Goal: Task Accomplishment & Management: Complete application form

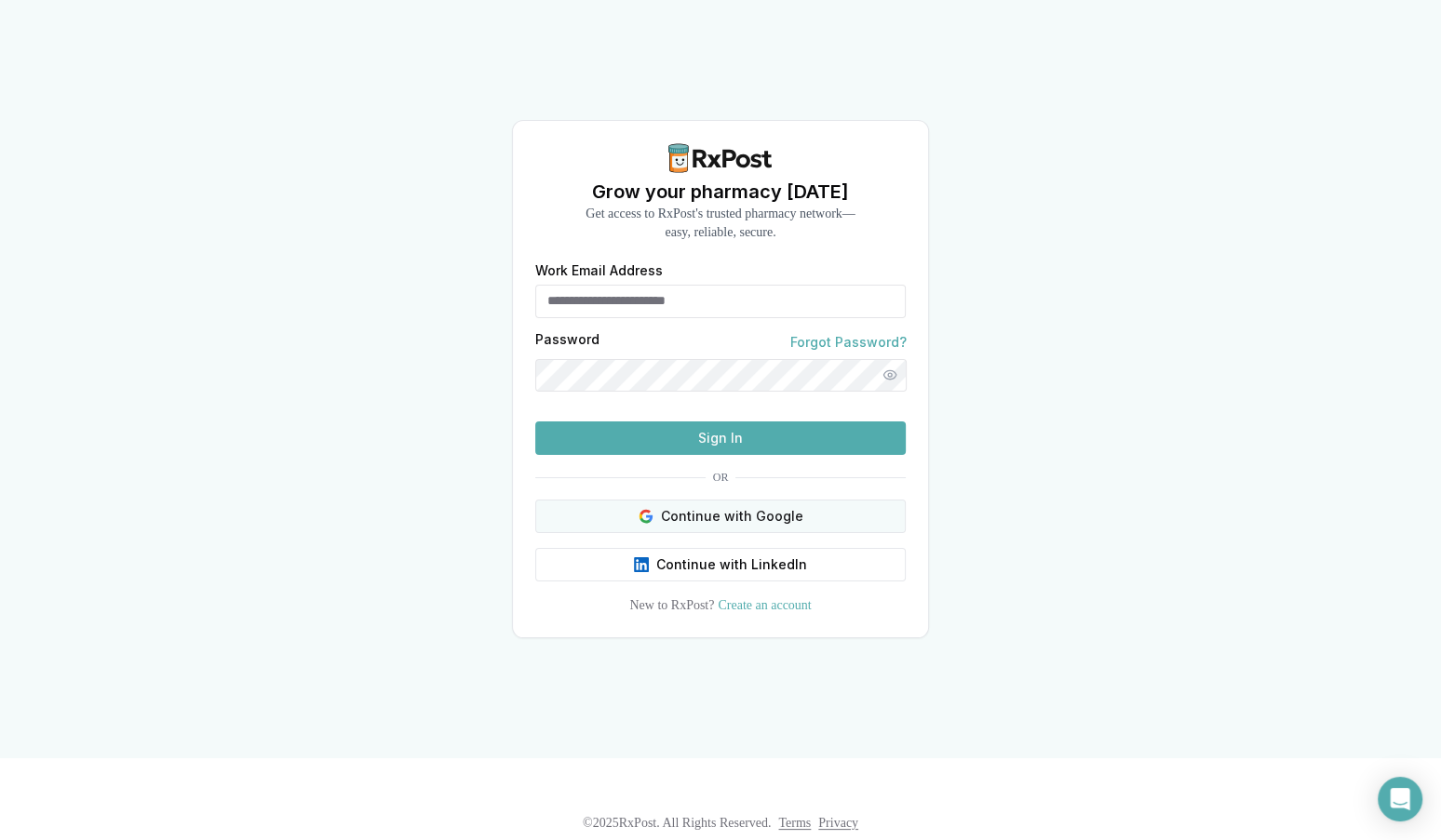
click at [698, 533] on button "Continue with Google" at bounding box center [720, 516] width 370 height 33
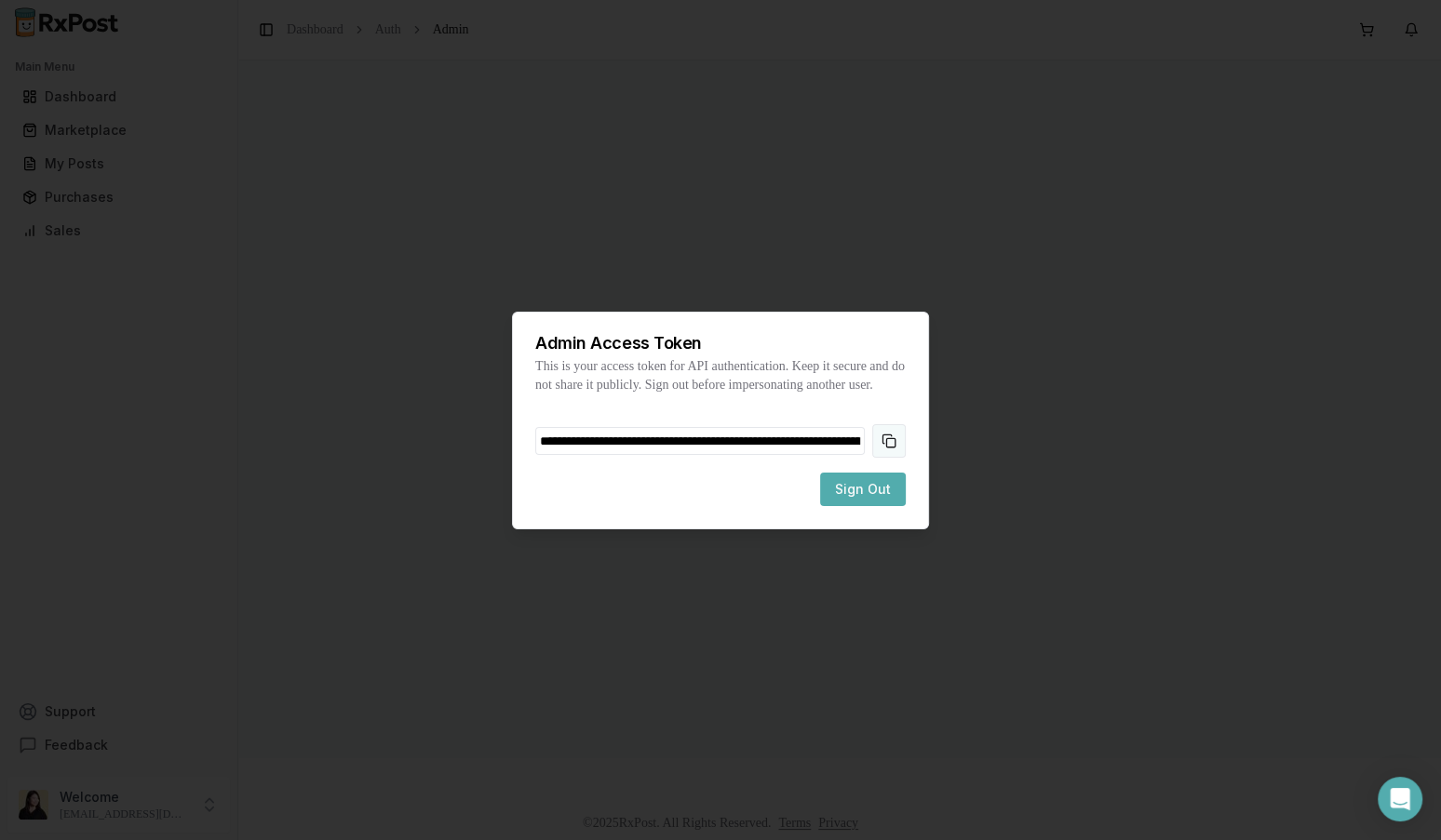
click at [898, 444] on button "Copy token to clipboard" at bounding box center [888, 440] width 33 height 33
click at [863, 506] on button "Sign Out" at bounding box center [862, 489] width 85 height 33
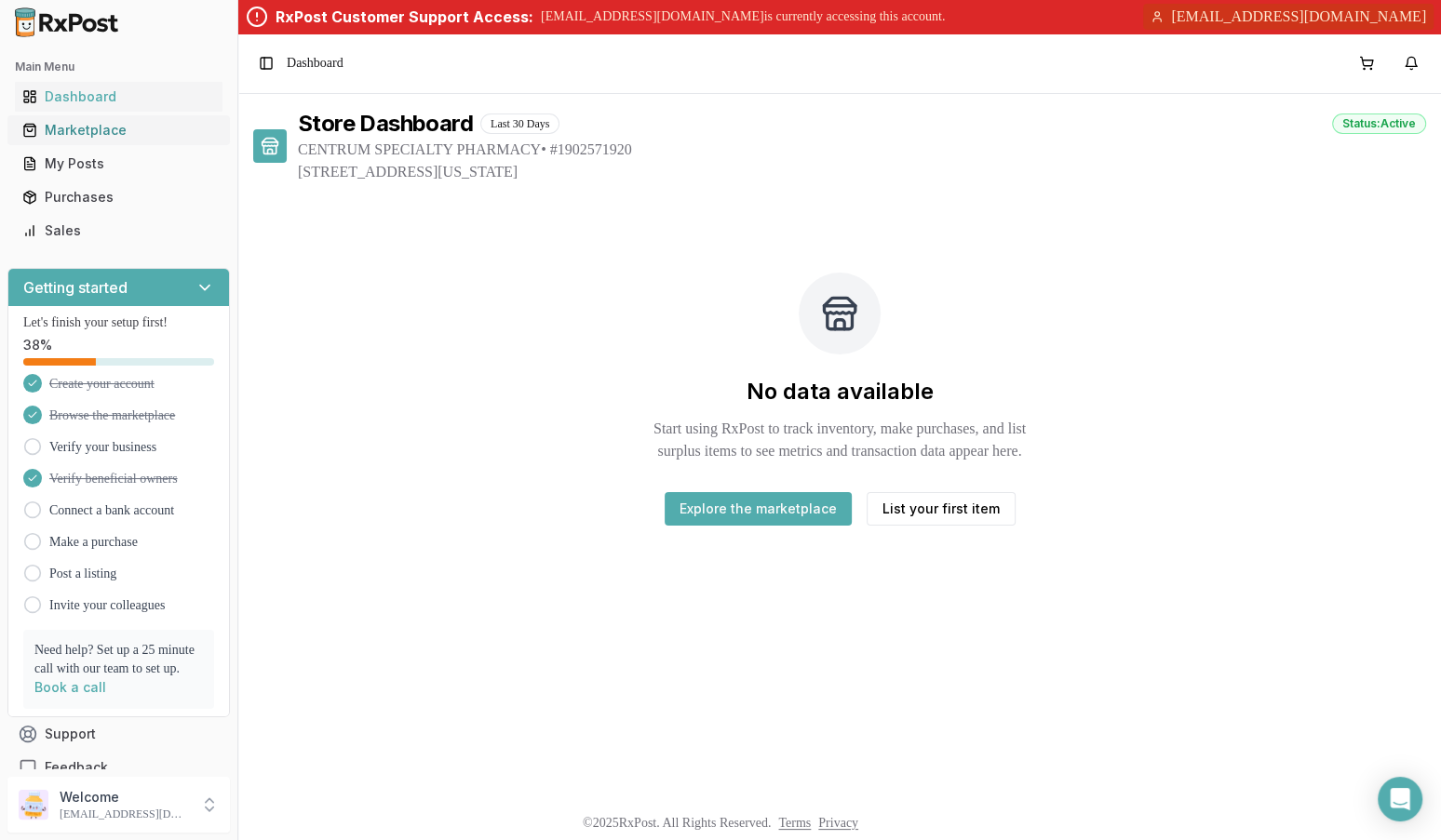
click at [126, 133] on div "Marketplace" at bounding box center [118, 131] width 192 height 19
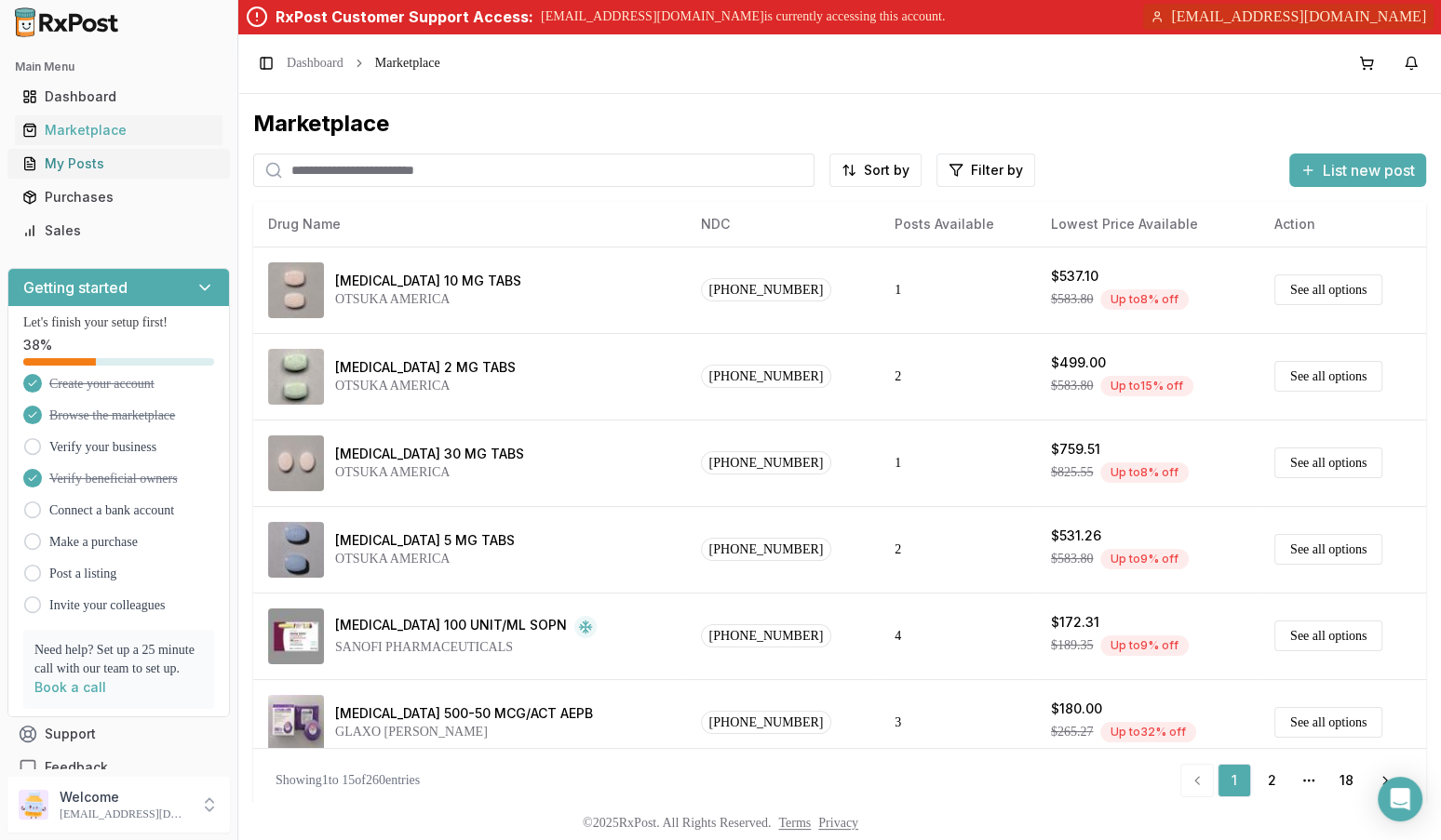
click at [160, 166] on div "My Posts" at bounding box center [118, 164] width 192 height 19
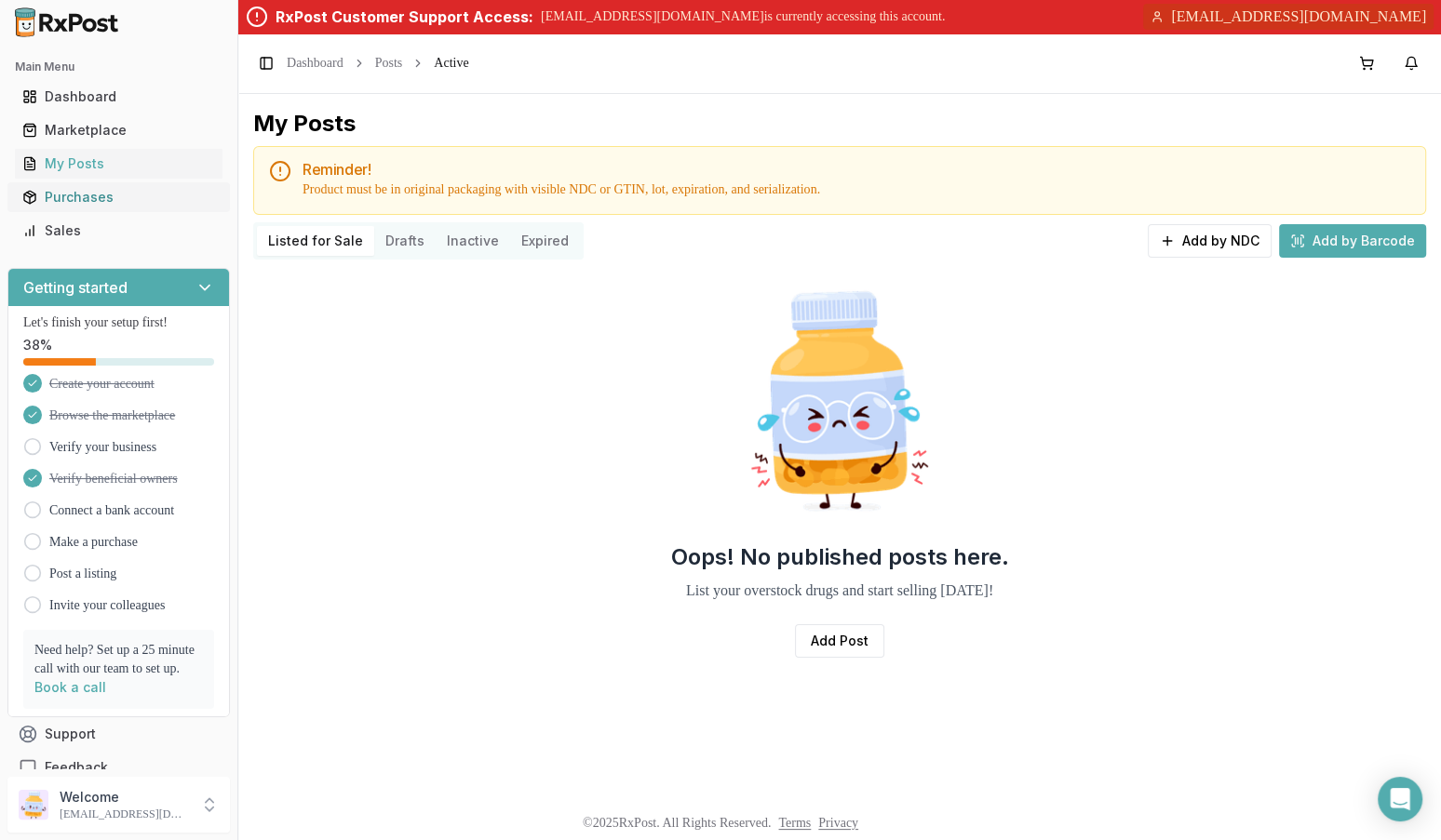
click at [147, 194] on div "Purchases" at bounding box center [118, 197] width 192 height 19
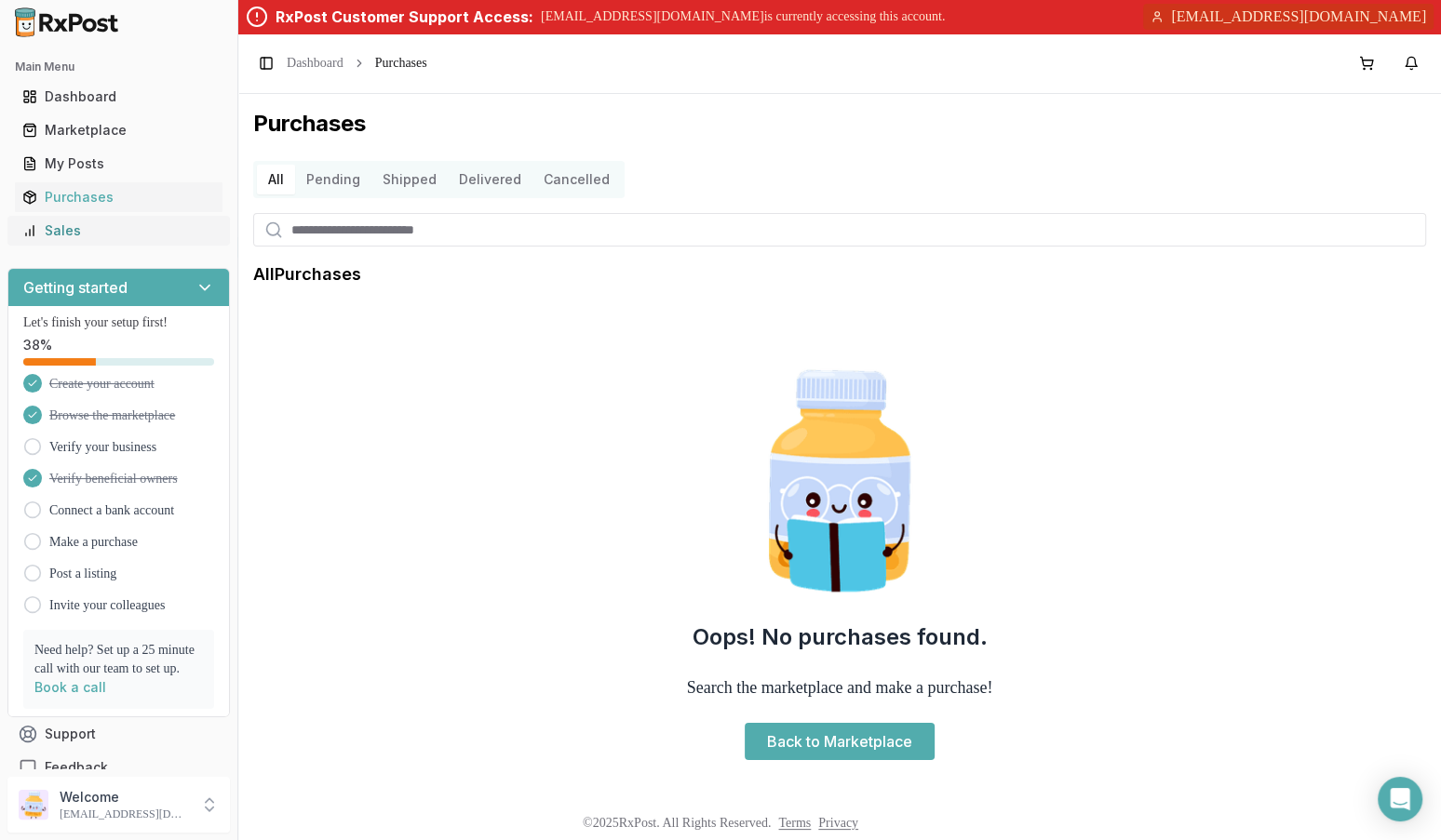
click at [128, 223] on div "Sales" at bounding box center [118, 231] width 192 height 19
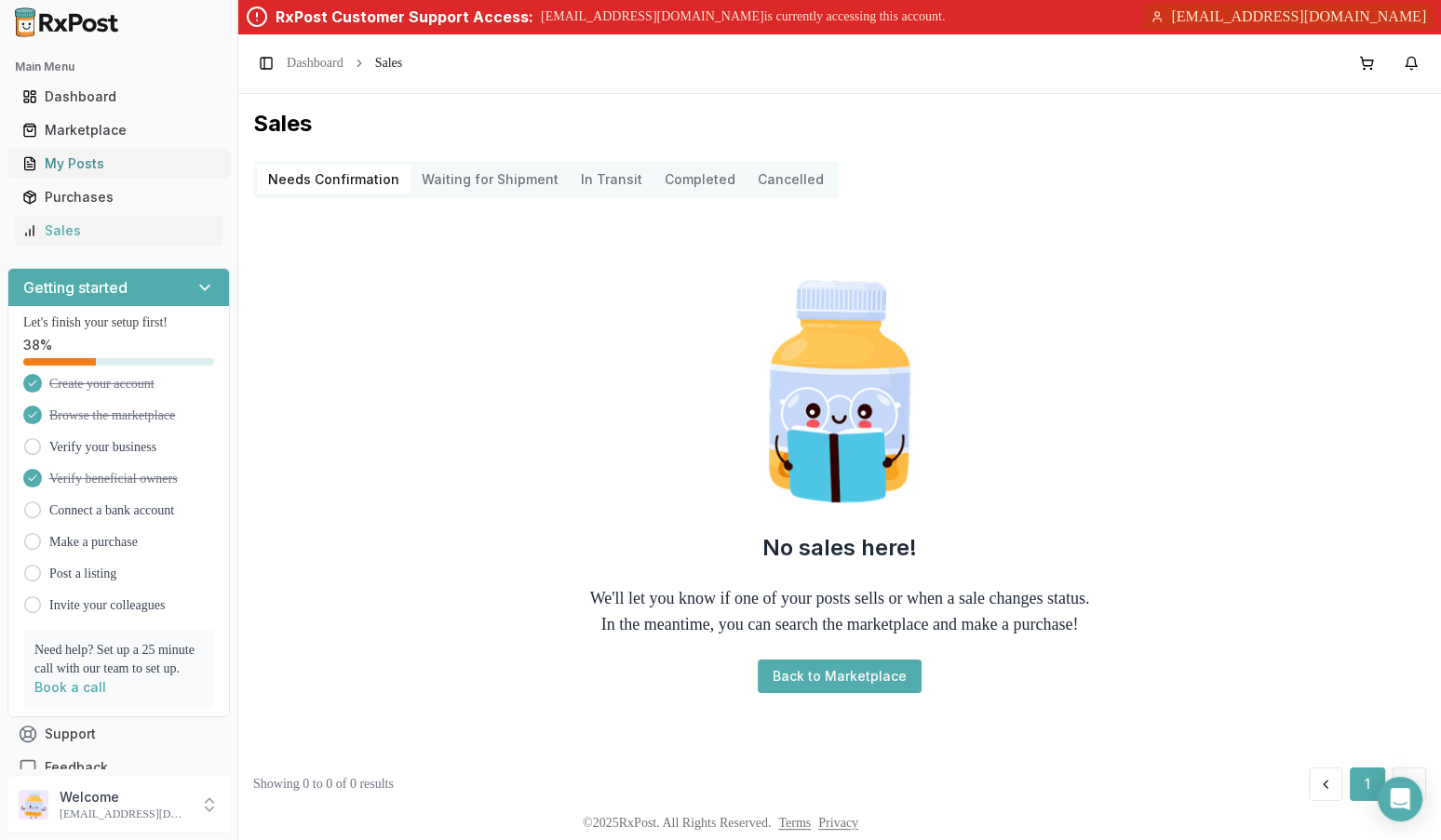
click at [137, 163] on div "My Posts" at bounding box center [118, 164] width 192 height 19
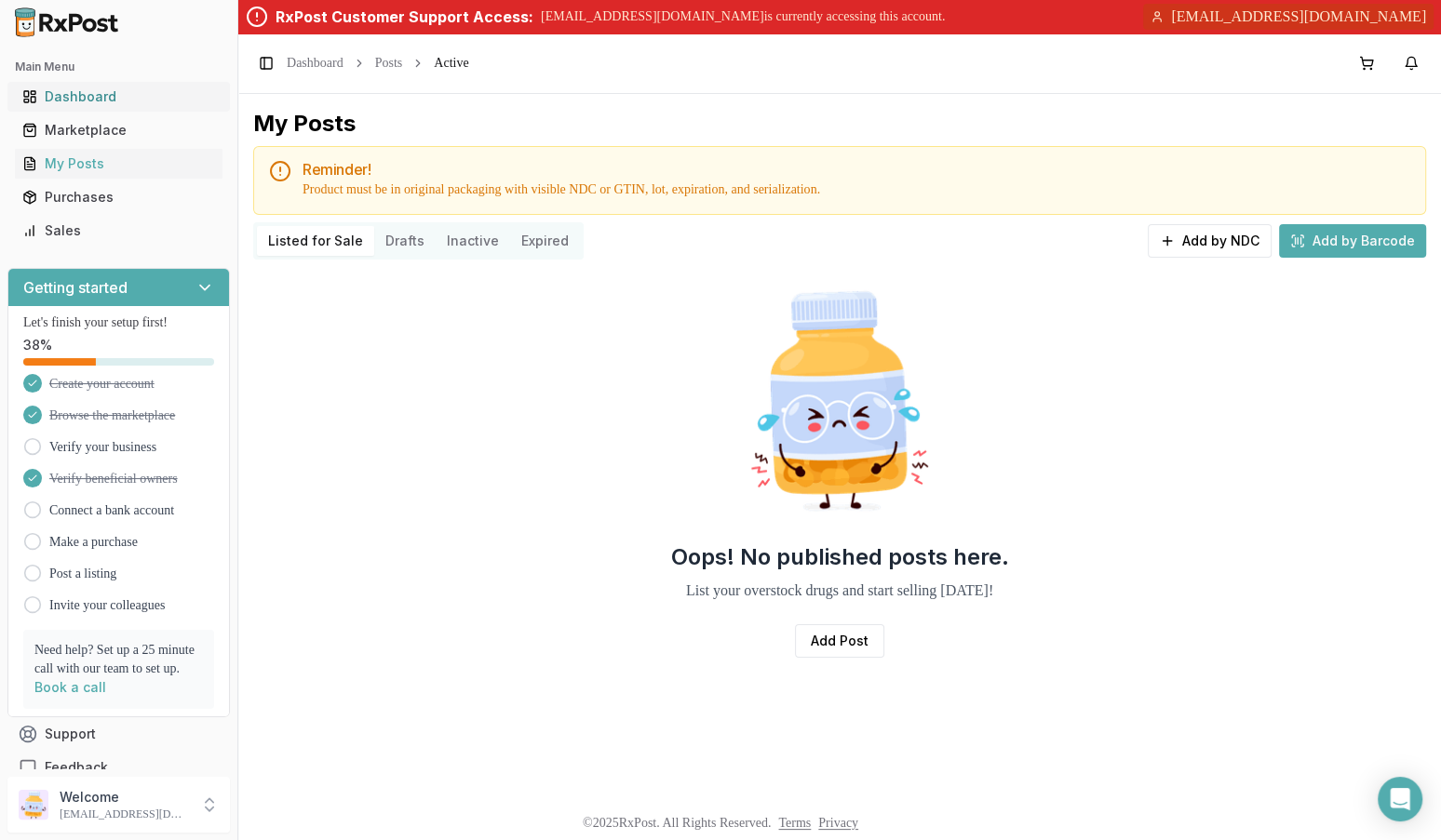
click at [138, 103] on div "Dashboard" at bounding box center [118, 97] width 192 height 19
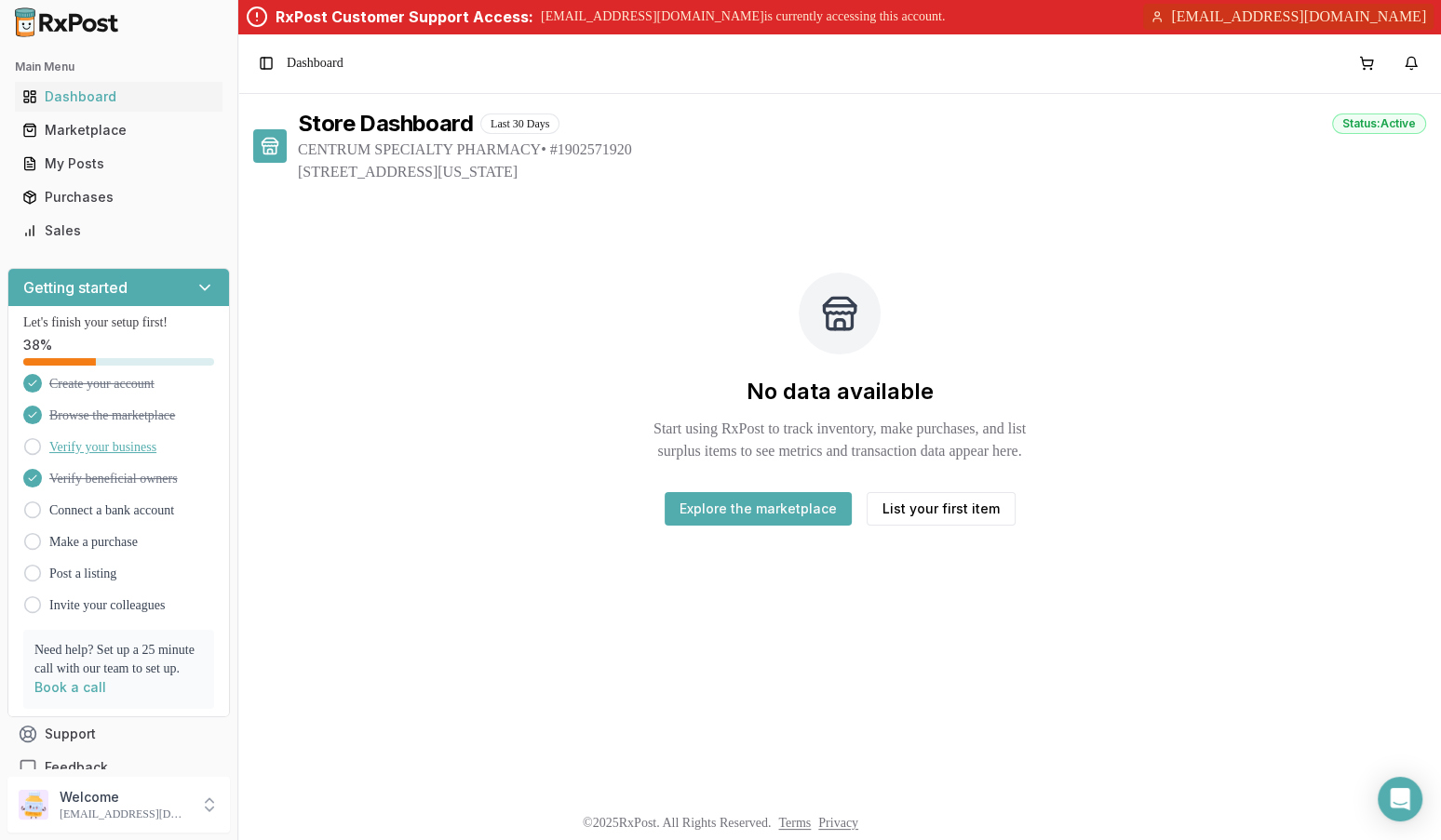
click at [136, 449] on link "Verify your business" at bounding box center [102, 448] width 107 height 19
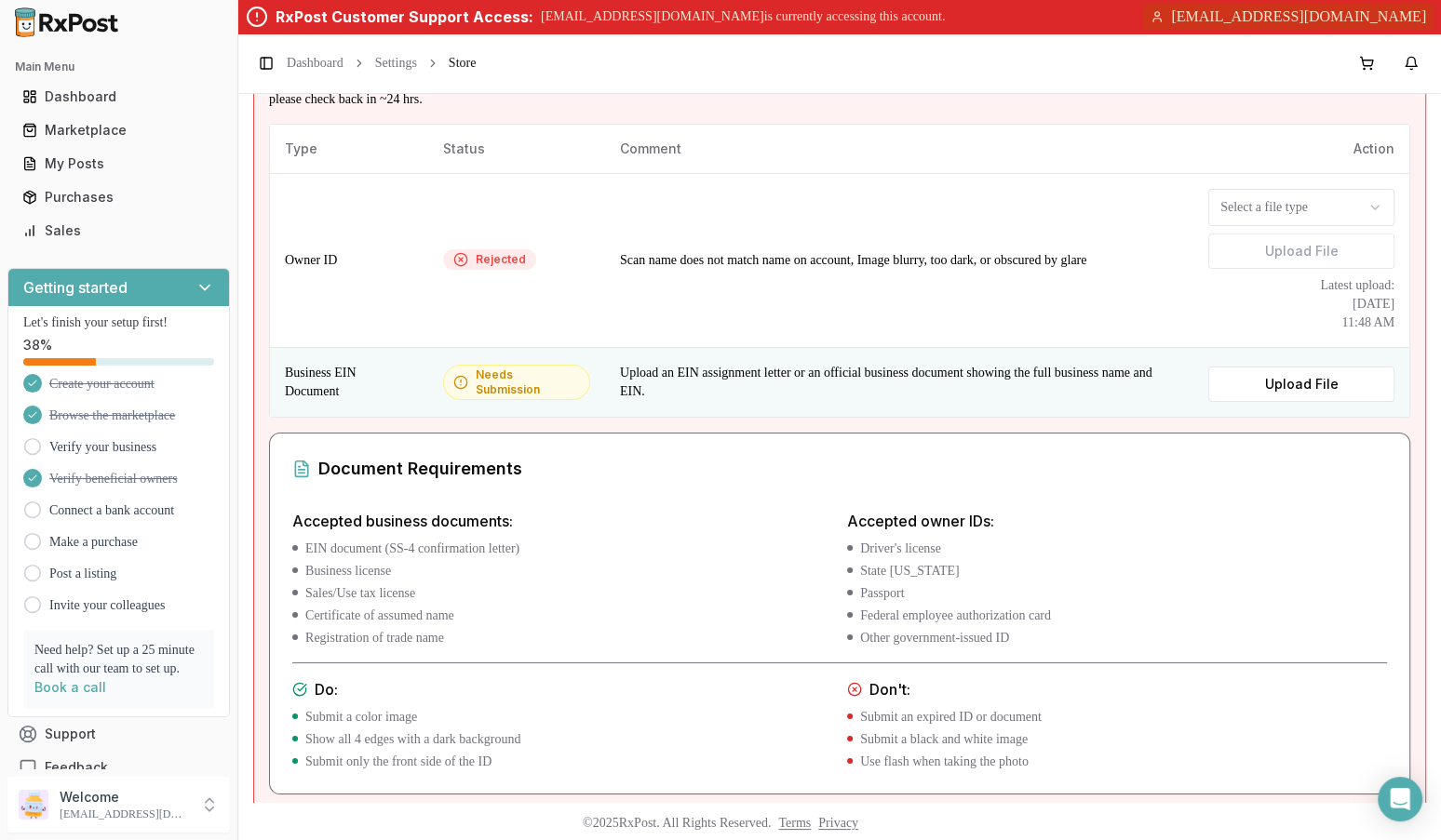
scroll to position [210, 0]
click at [496, 371] on div "Needs Submission" at bounding box center [516, 379] width 127 height 29
drag, startPoint x: 374, startPoint y: 386, endPoint x: 282, endPoint y: 364, distance: 94.6
click at [282, 364] on td "Business EIN Document" at bounding box center [349, 380] width 158 height 70
click at [403, 387] on td "Business EIN Document" at bounding box center [349, 380] width 158 height 70
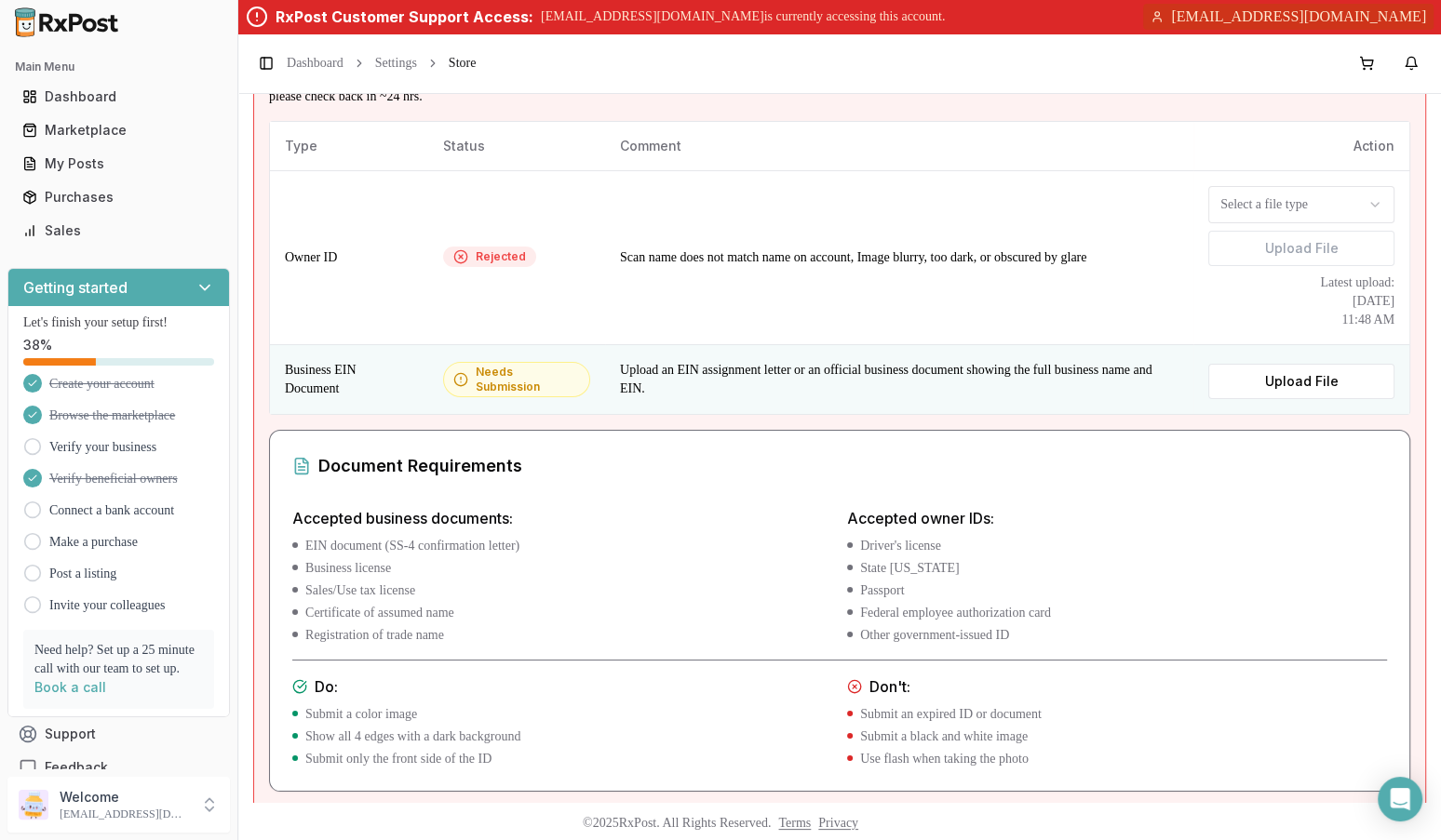
click at [403, 387] on td "Business EIN Document" at bounding box center [349, 380] width 158 height 70
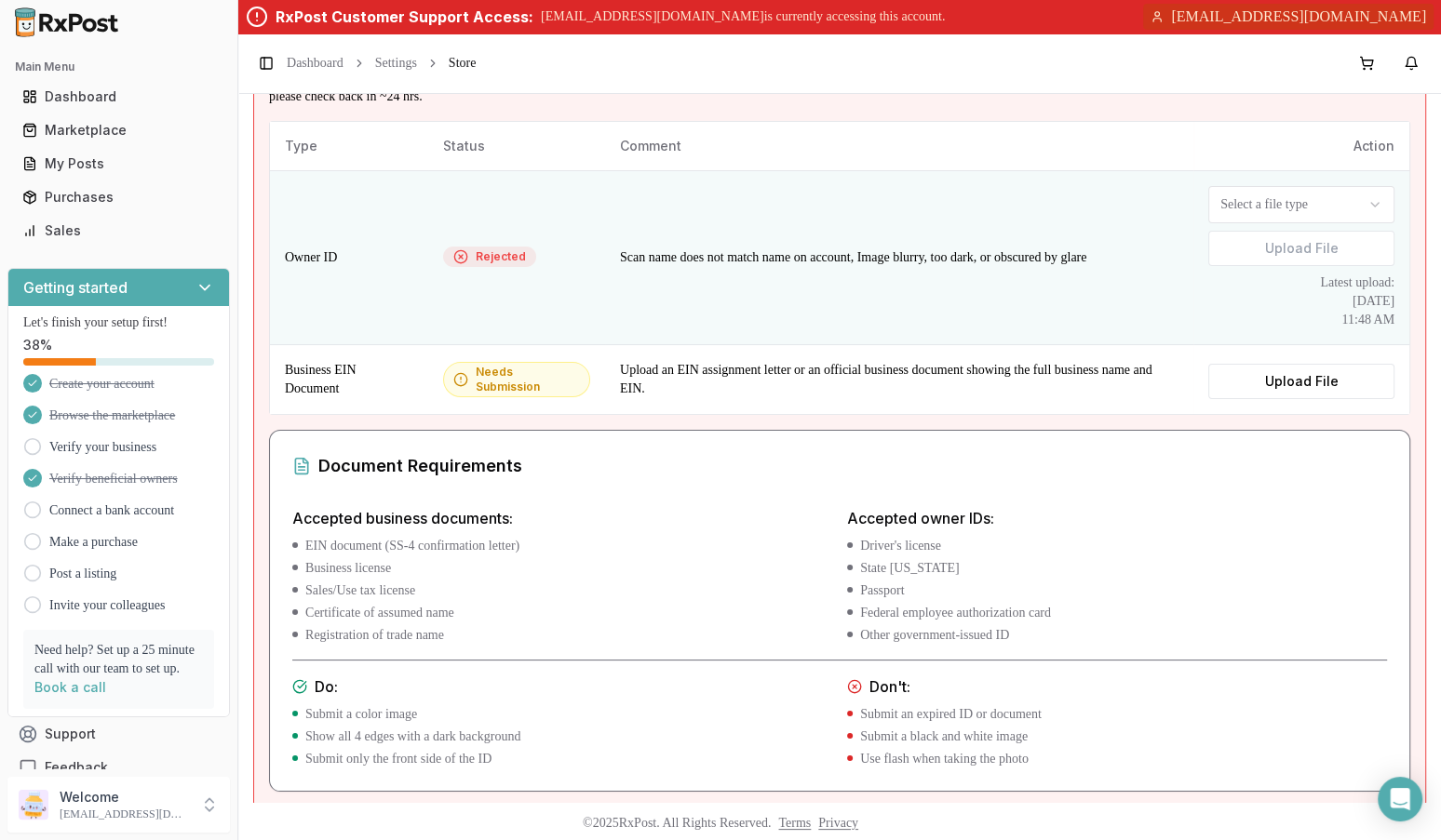
click at [1272, 201] on html "Main Menu Dashboard Marketplace My Posts Purchases Sales Getting started Let's …" at bounding box center [720, 490] width 1441 height 979
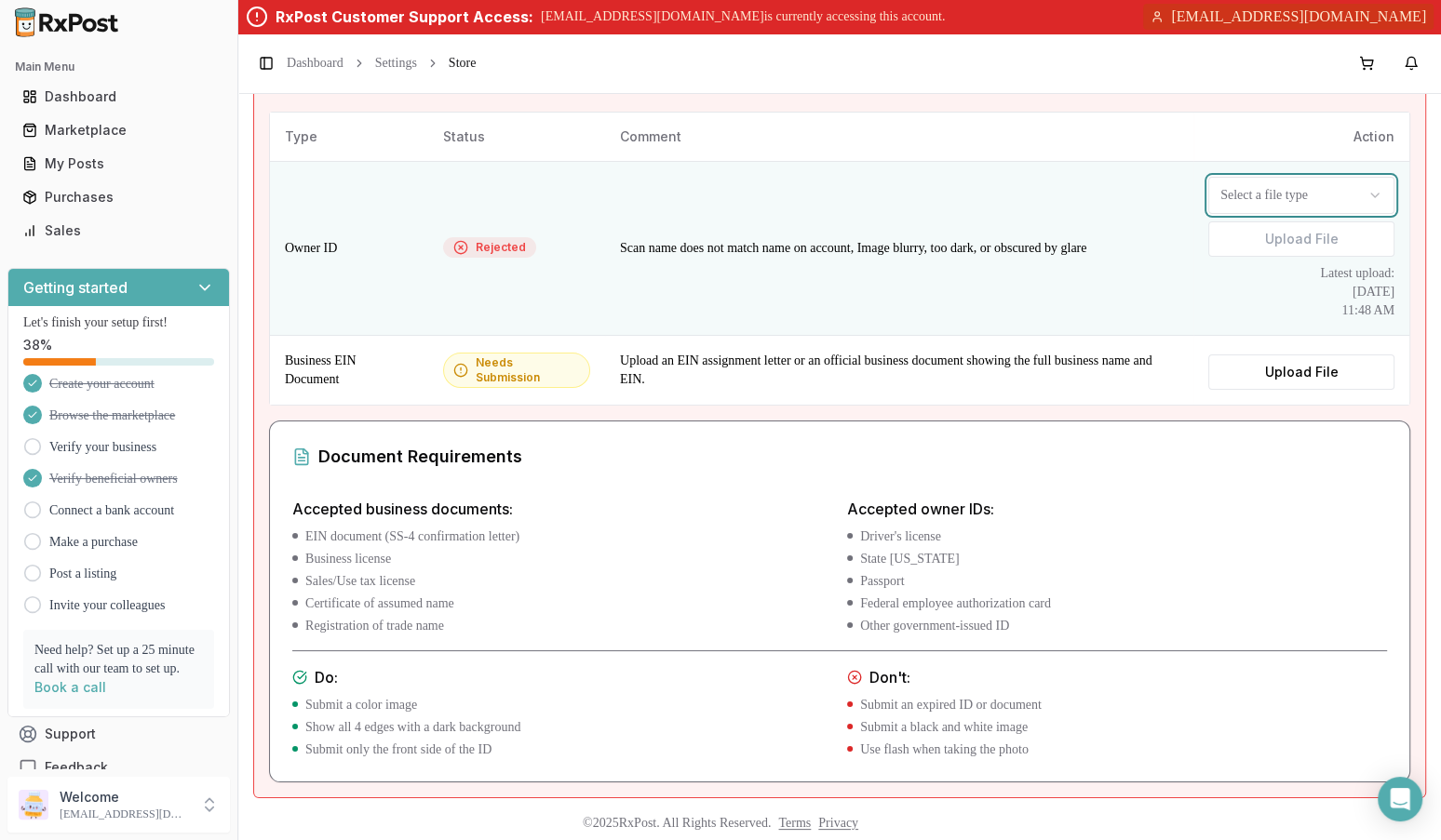
scroll to position [214, 0]
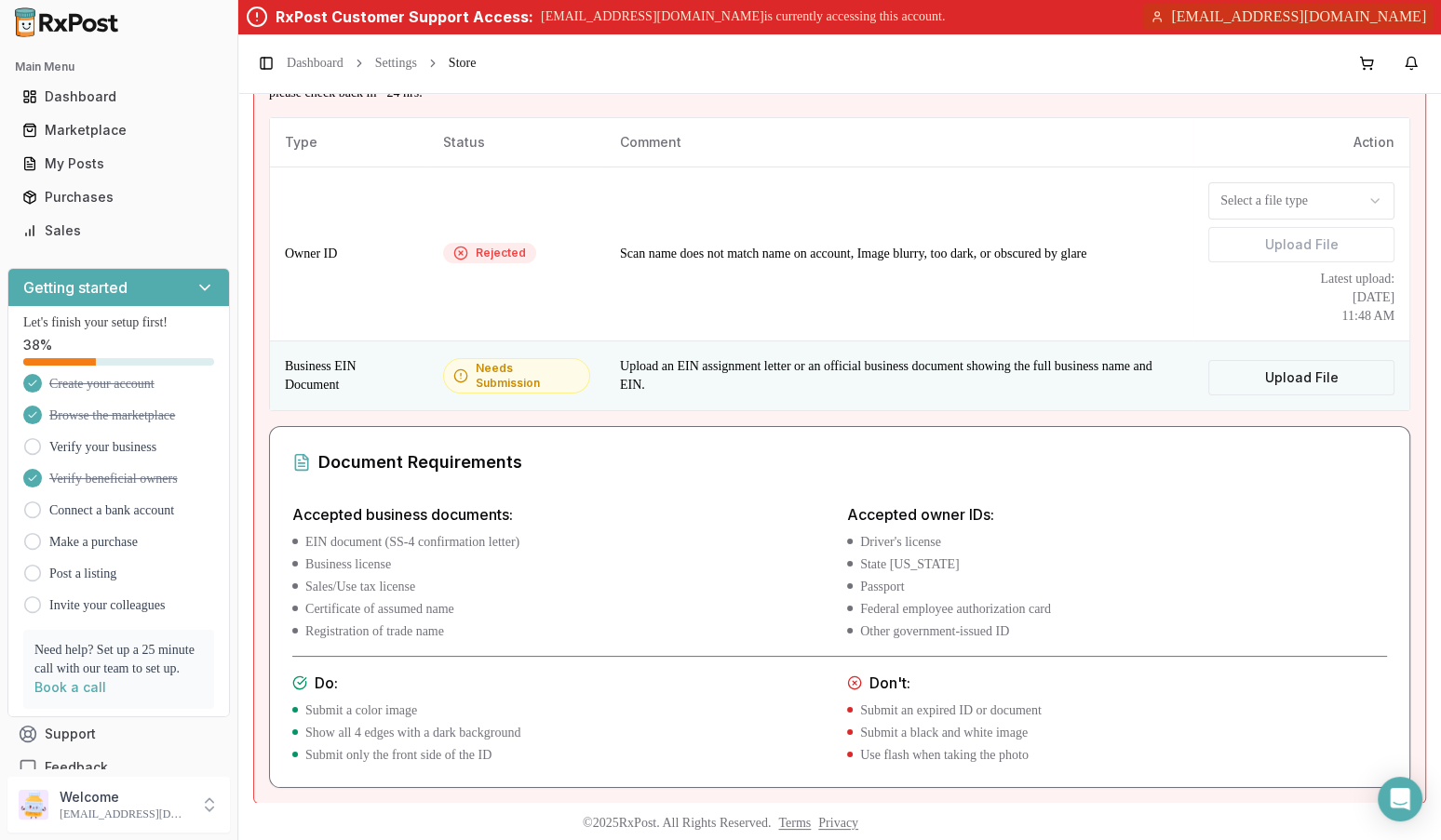
click at [1254, 379] on label "Upload File" at bounding box center [1301, 377] width 186 height 35
click at [0, 0] on input "Upload File" at bounding box center [0, 0] width 0 height 0
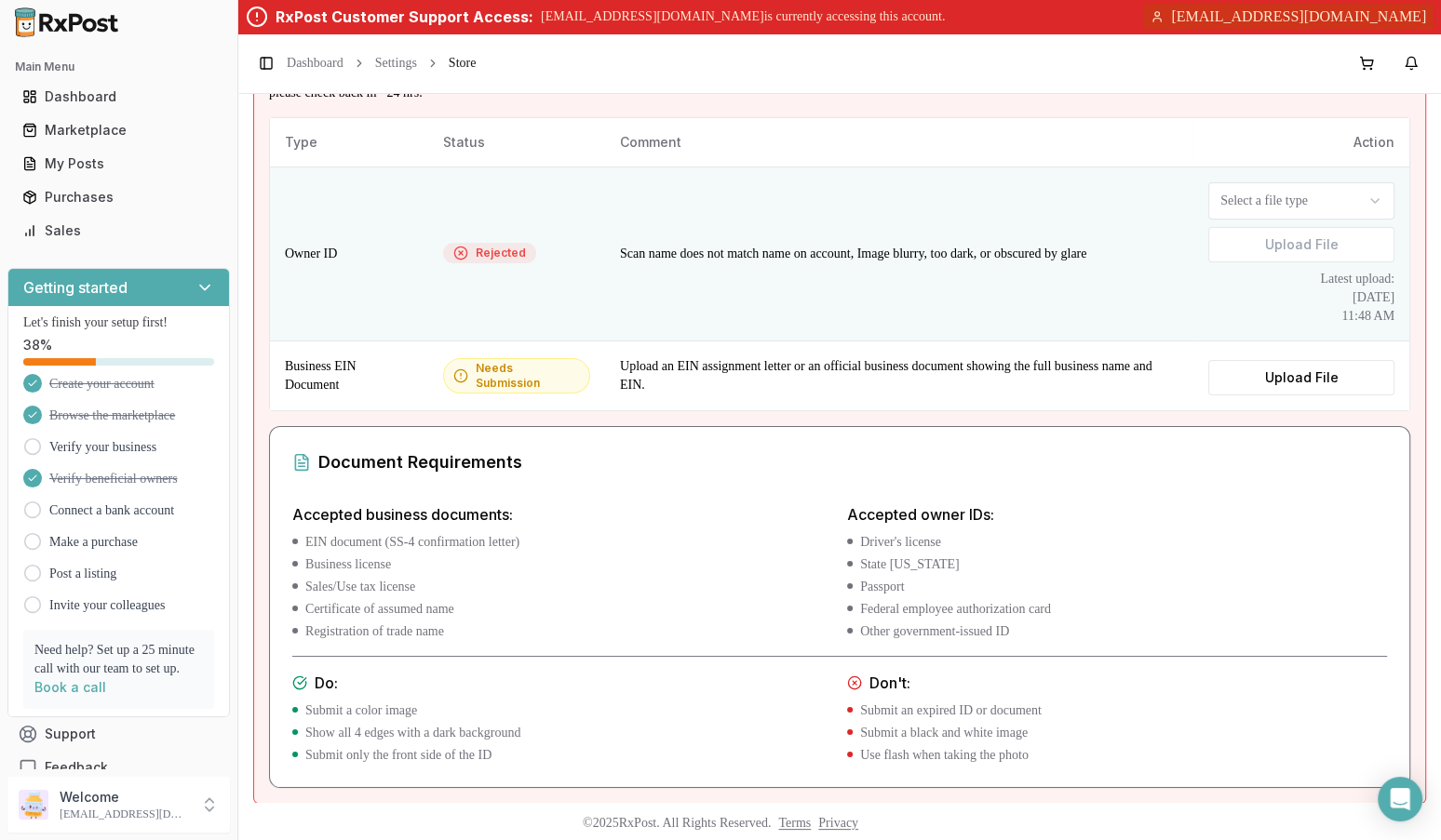
click at [1262, 203] on html "Main Menu Dashboard Marketplace My Posts Purchases Sales Getting started Let's …" at bounding box center [720, 490] width 1441 height 979
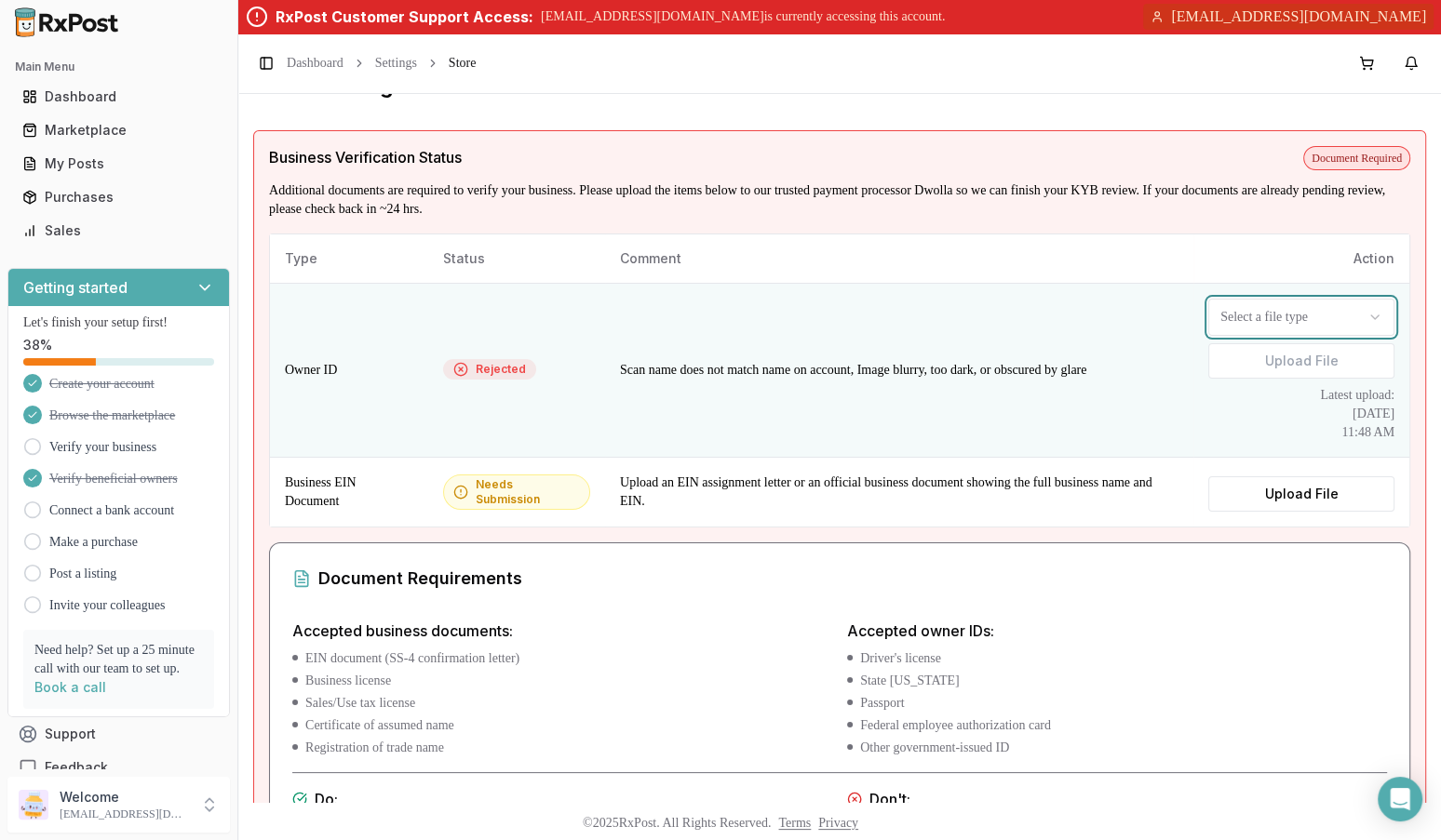
scroll to position [0, 0]
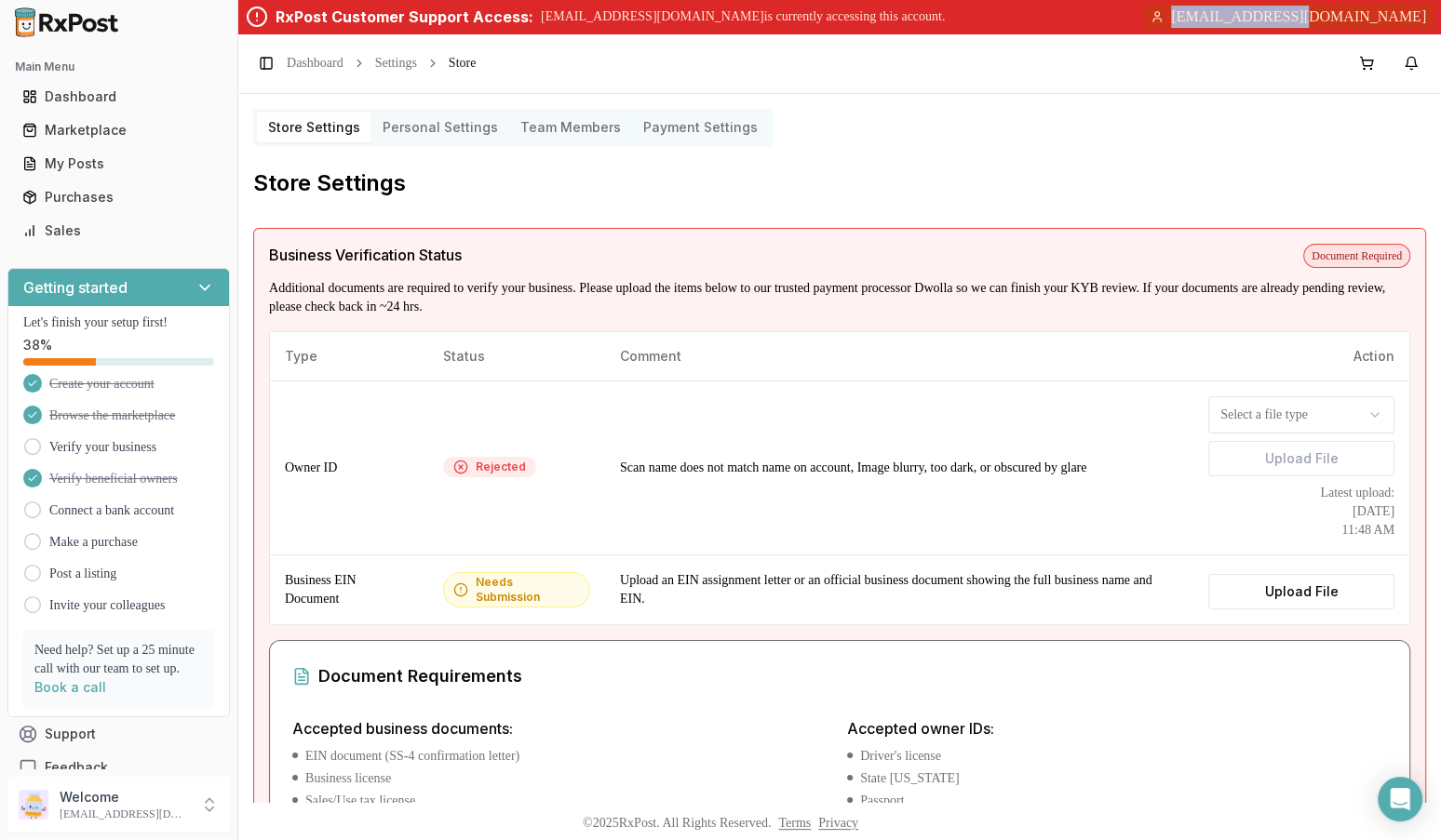
drag, startPoint x: 1219, startPoint y: 16, endPoint x: 1340, endPoint y: 14, distance: 121.0
click at [1340, 15] on span "[EMAIL_ADDRESS][DOMAIN_NAME]" at bounding box center [1298, 17] width 255 height 23
copy span "centrumspecialty"
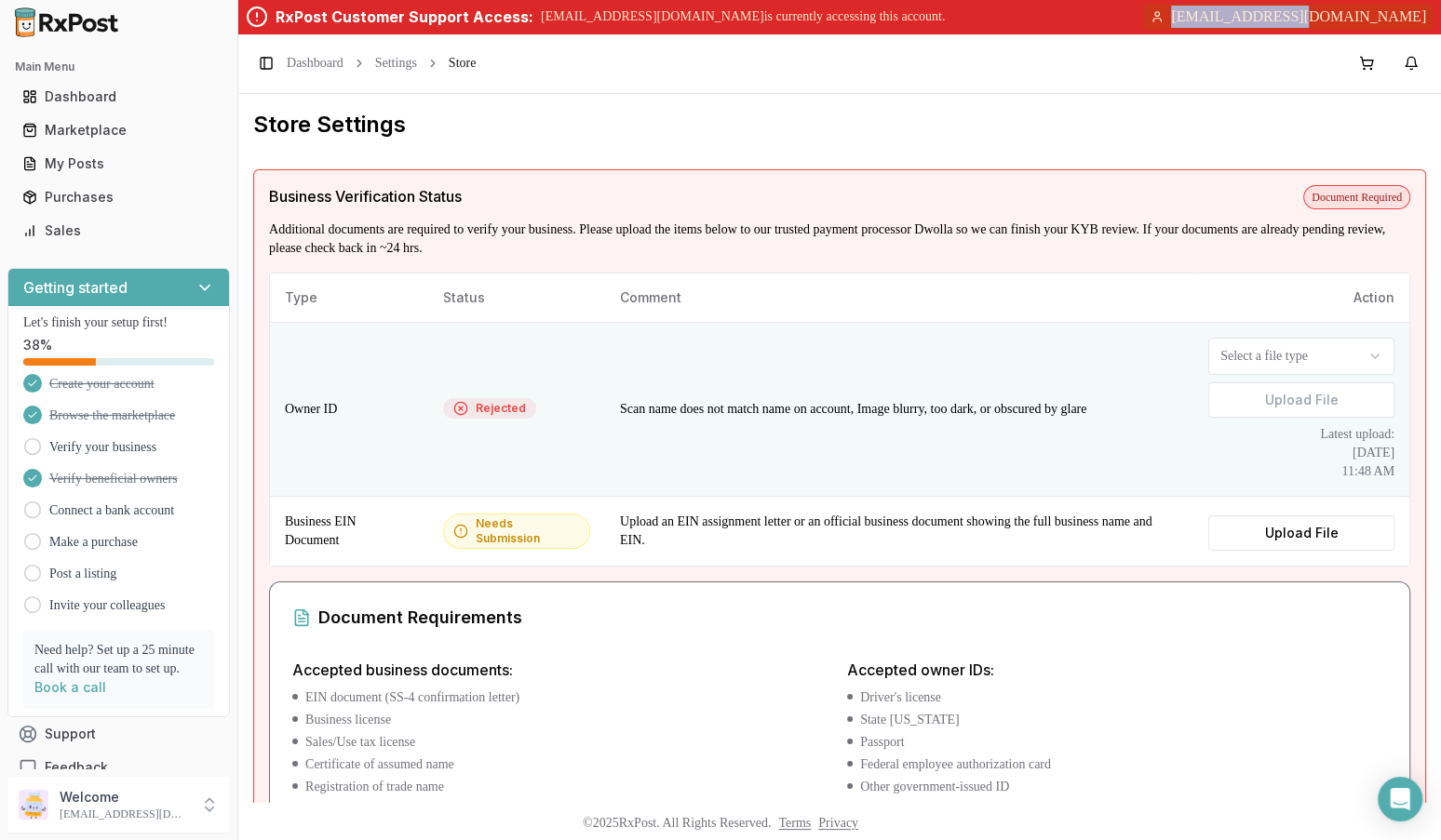
scroll to position [65, 0]
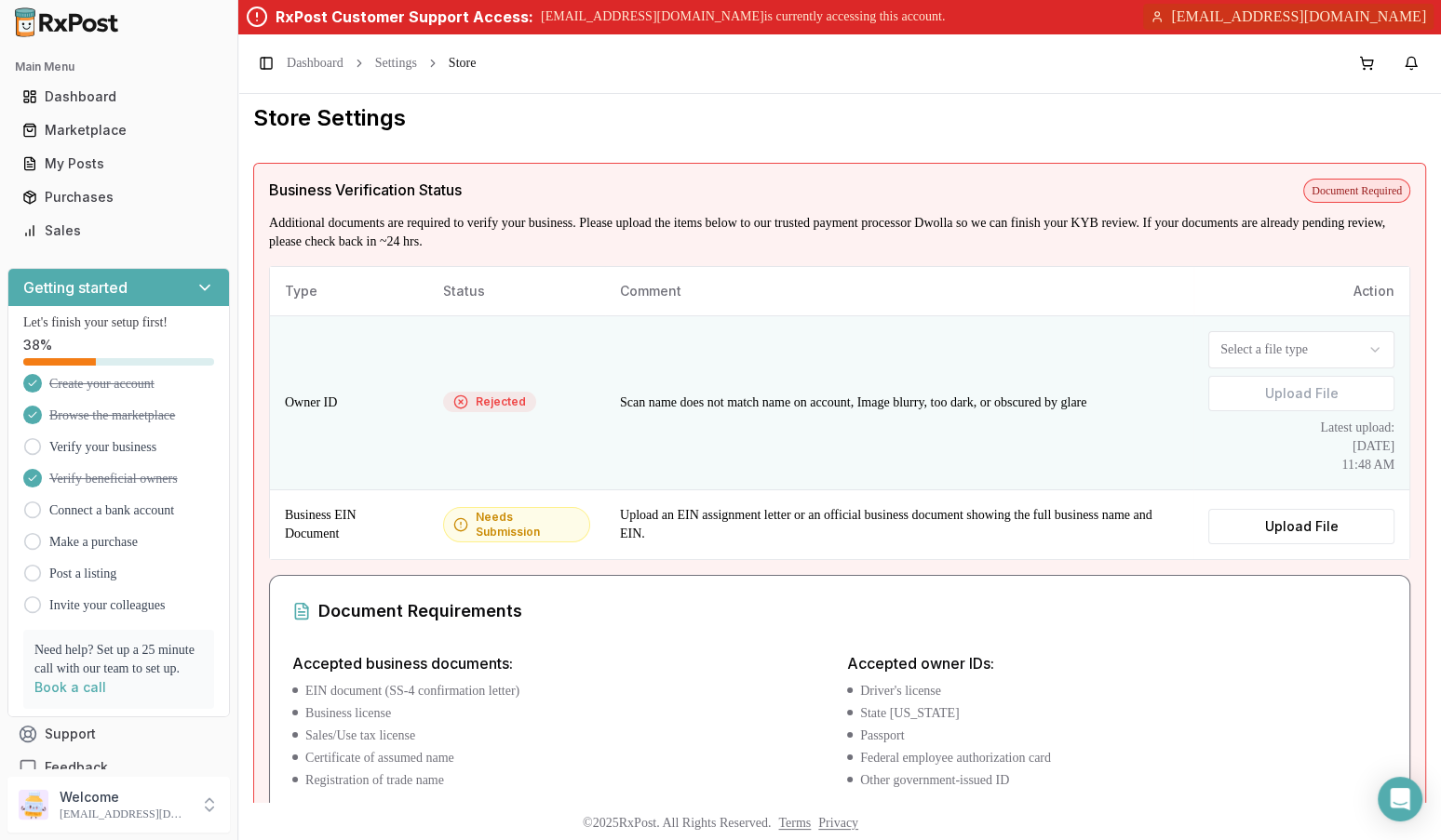
click at [1314, 323] on td "Select a file type Upload File Latest upload: 08/28/2025 11:48 AM" at bounding box center [1301, 403] width 216 height 174
click at [1280, 345] on html "Main Menu Dashboard Marketplace My Posts Purchases Sales Getting started Let's …" at bounding box center [720, 490] width 1441 height 979
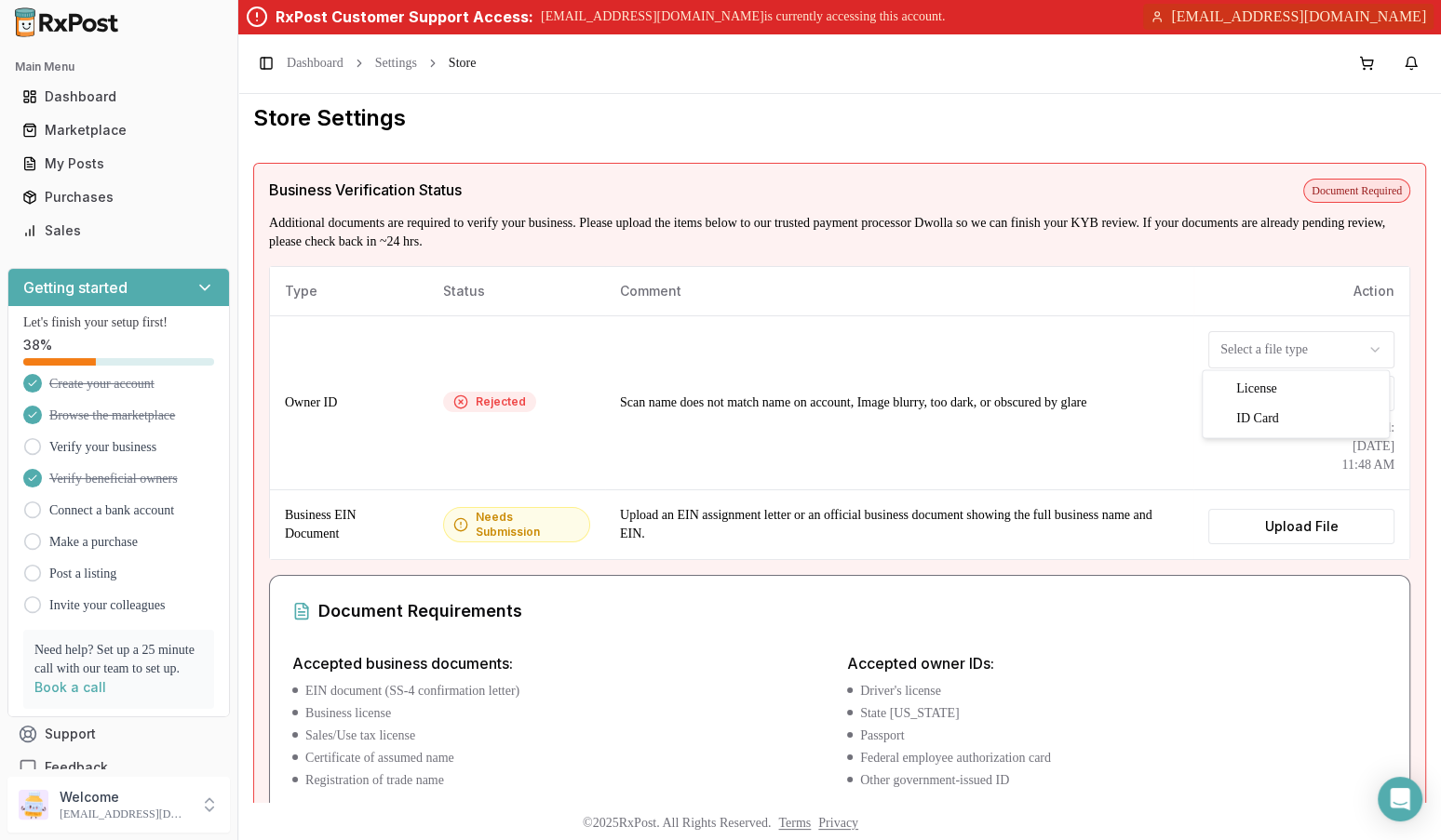
click at [1234, 291] on html "Main Menu Dashboard Marketplace My Posts Purchases Sales Getting started Let's …" at bounding box center [720, 490] width 1441 height 979
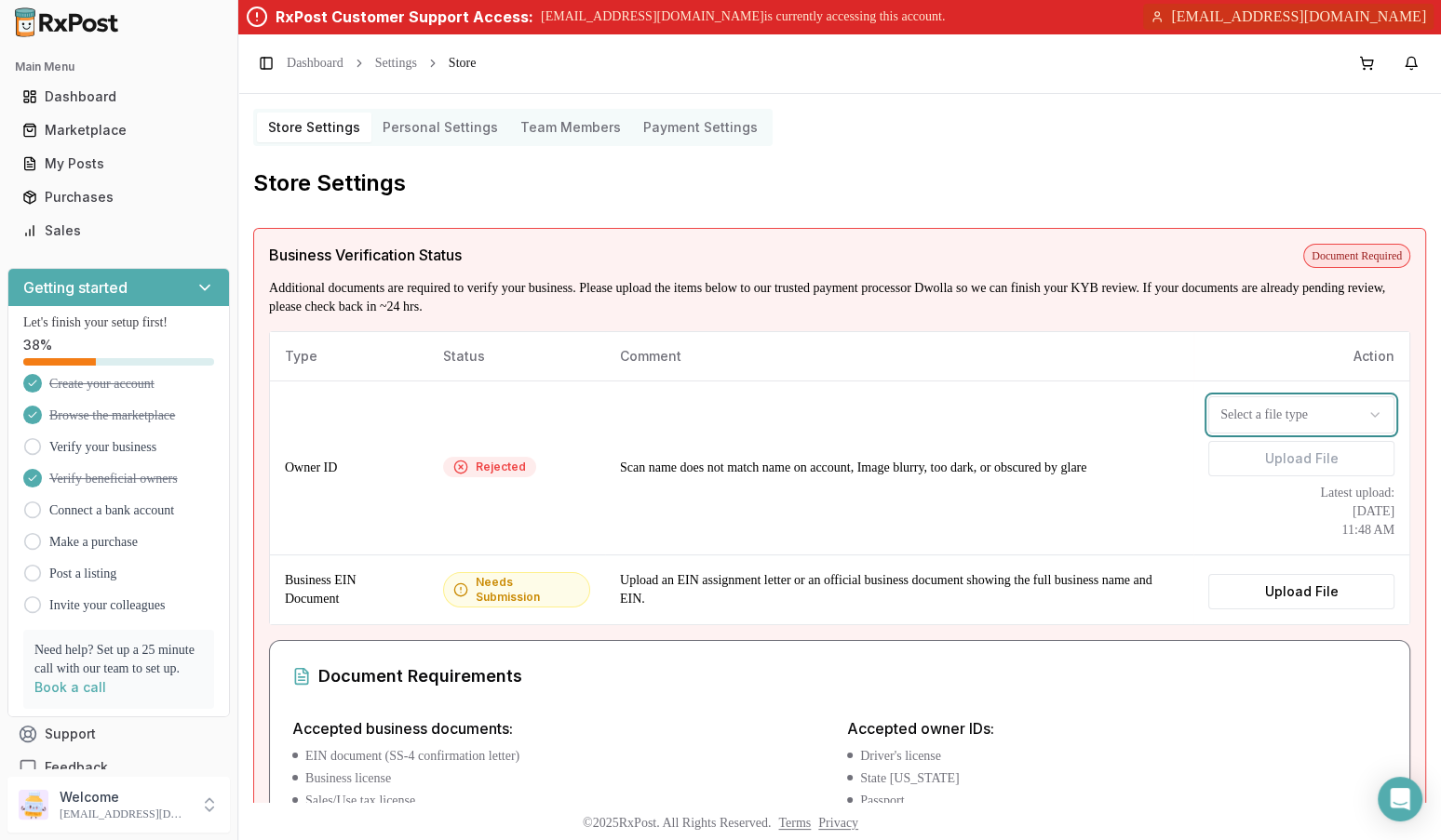
scroll to position [214, 0]
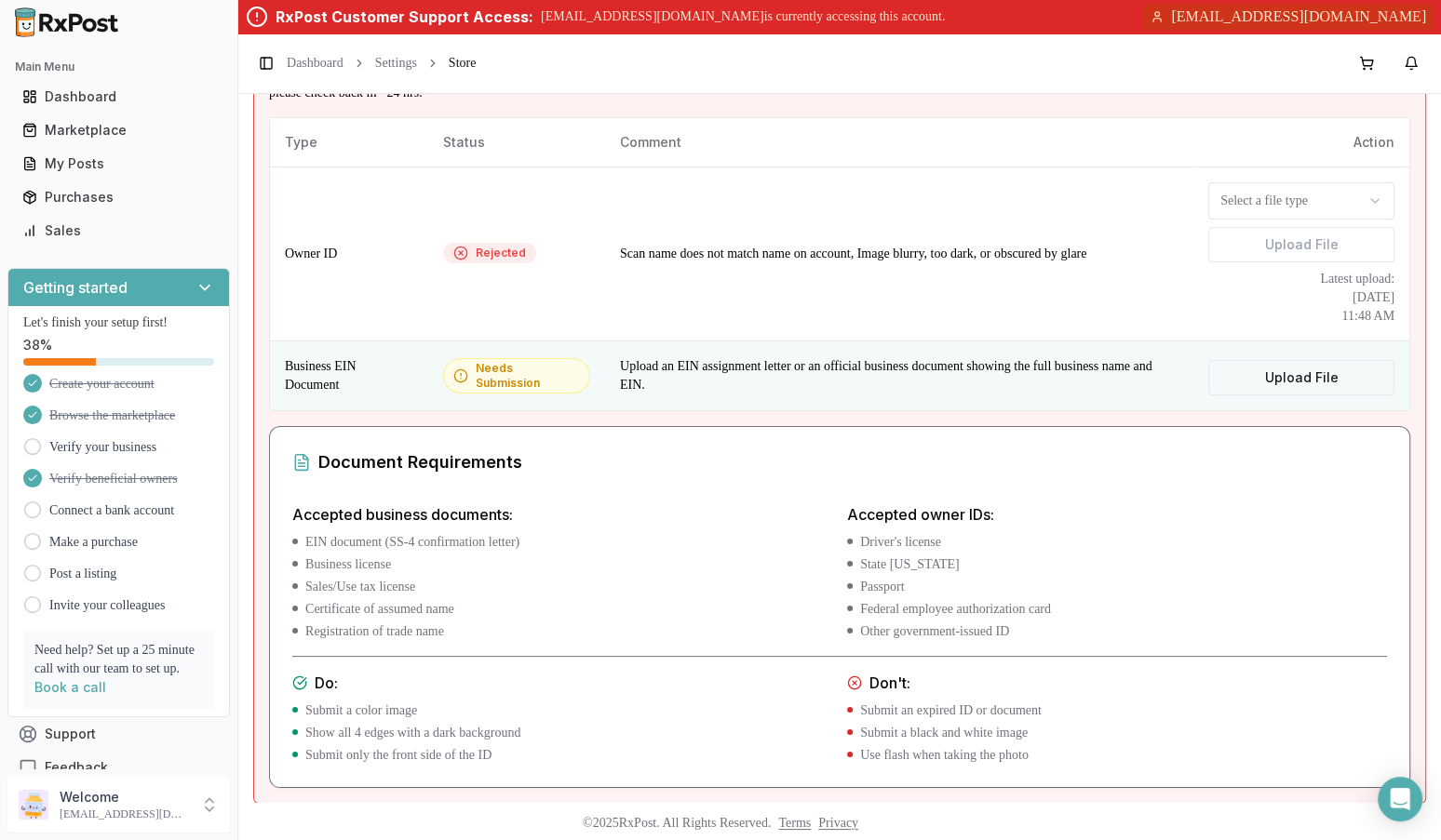
click at [1288, 368] on label "Upload File" at bounding box center [1301, 377] width 186 height 35
click at [0, 0] on input "Upload File" at bounding box center [0, 0] width 0 height 0
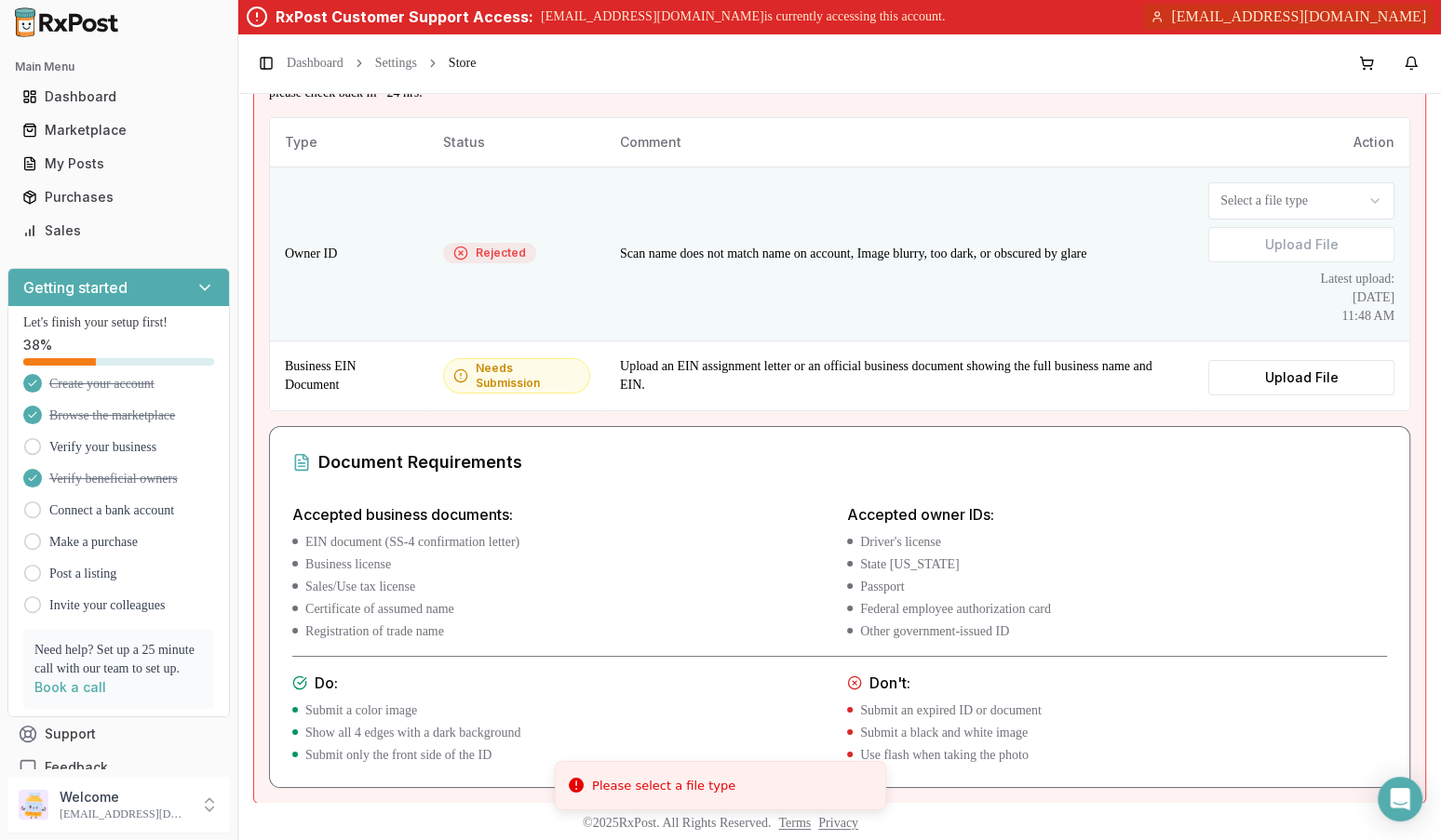
scroll to position [231, 0]
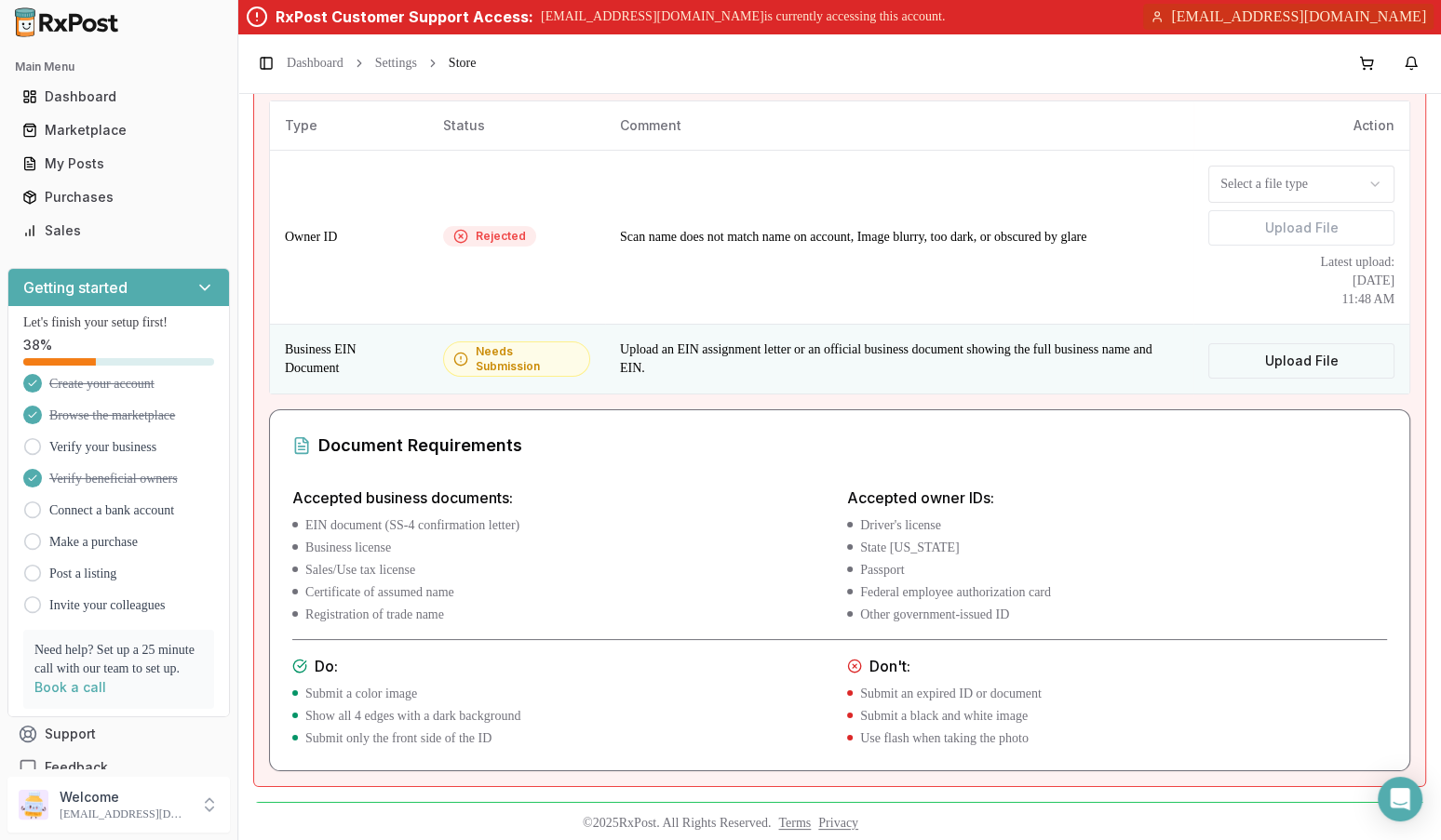
click at [1293, 349] on label "Upload File" at bounding box center [1301, 360] width 186 height 35
click at [0, 0] on input "Upload File" at bounding box center [0, 0] width 0 height 0
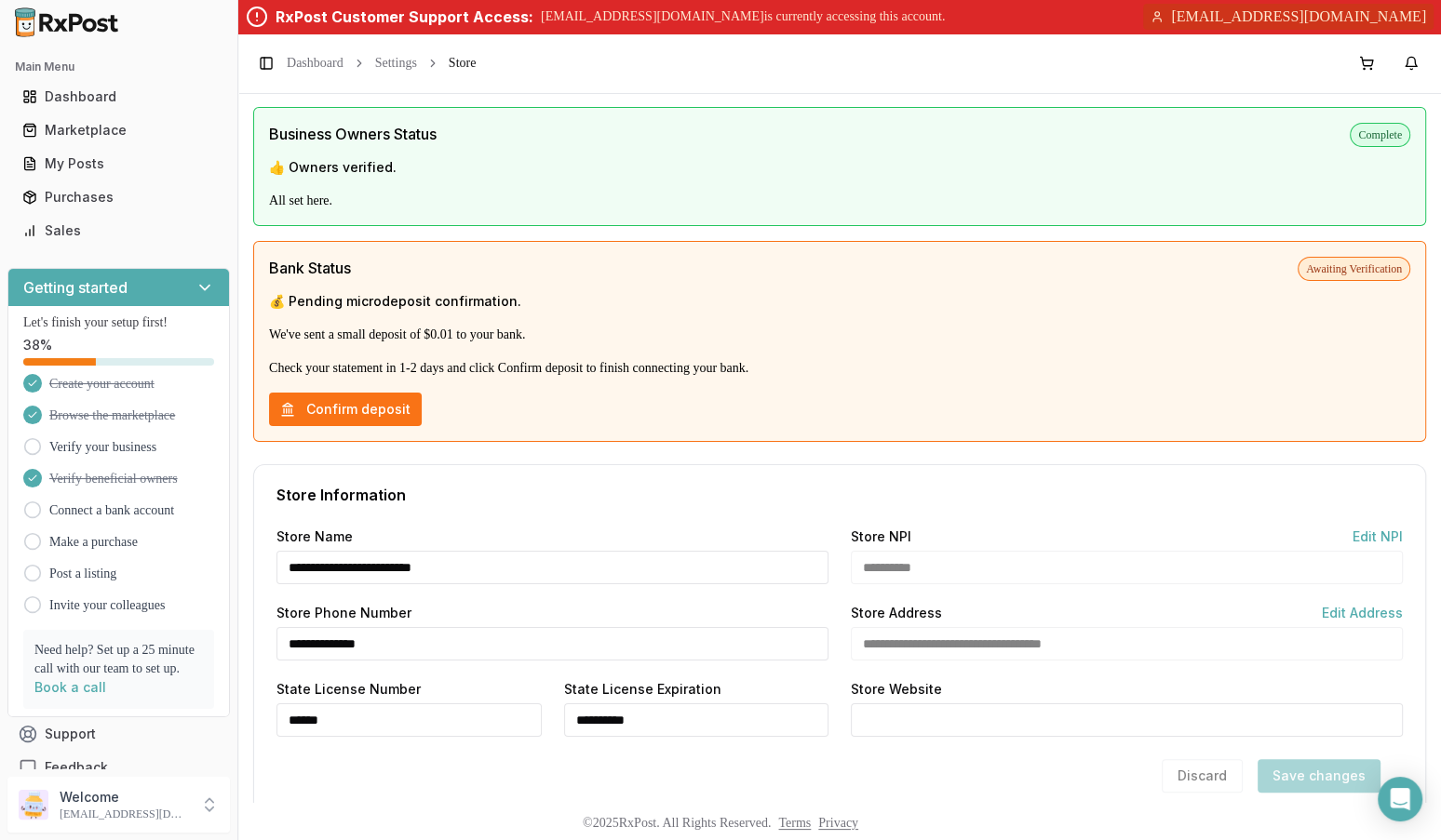
scroll to position [927, 0]
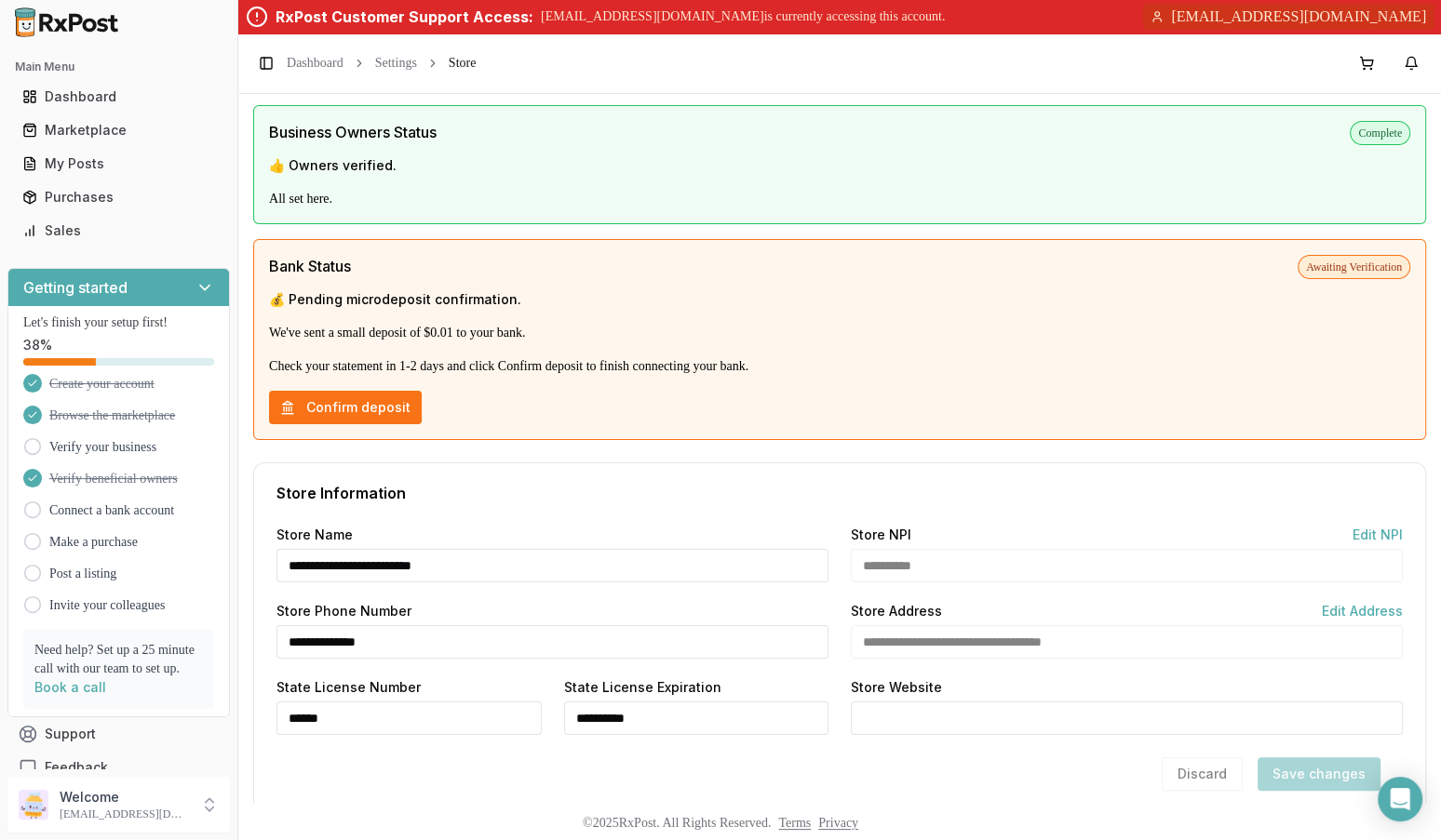
click at [704, 361] on p "Check your statement in 1-2 days and click Confirm deposit to finish connecting…" at bounding box center [839, 366] width 1141 height 19
click at [340, 397] on button "Confirm deposit" at bounding box center [345, 407] width 153 height 33
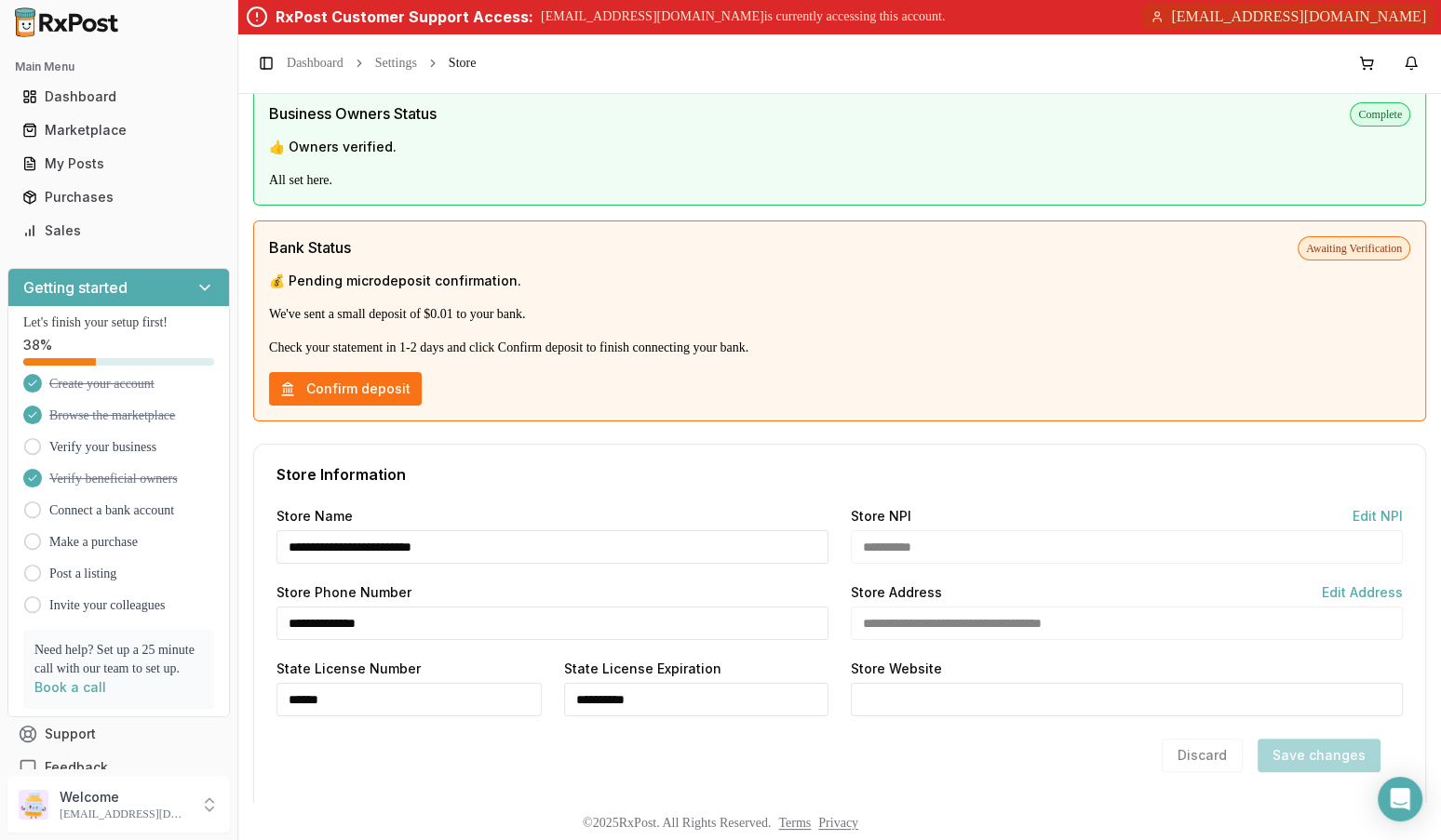
scroll to position [949, 0]
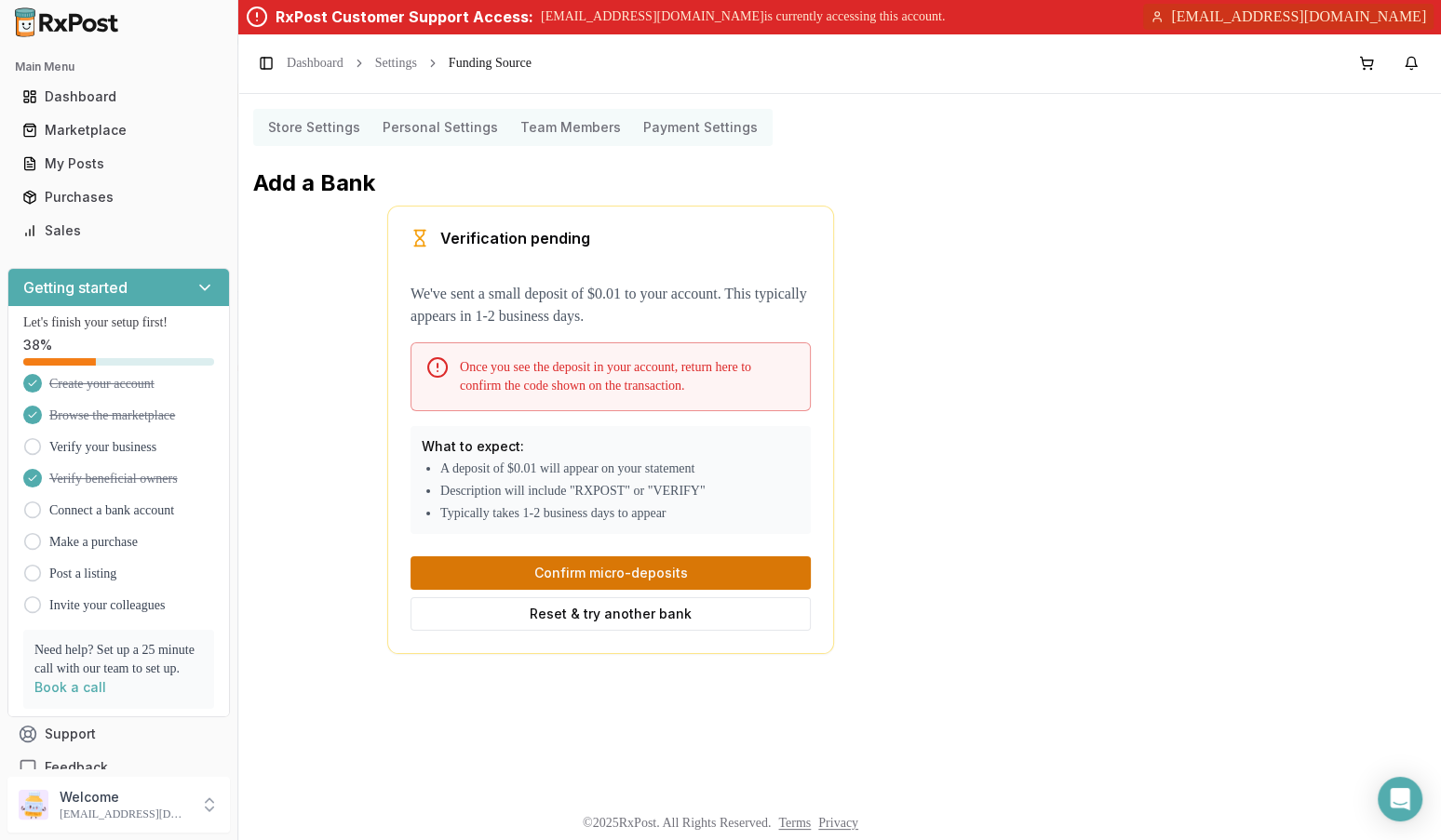
click at [593, 573] on button "Confirm micro-deposits" at bounding box center [610, 572] width 400 height 33
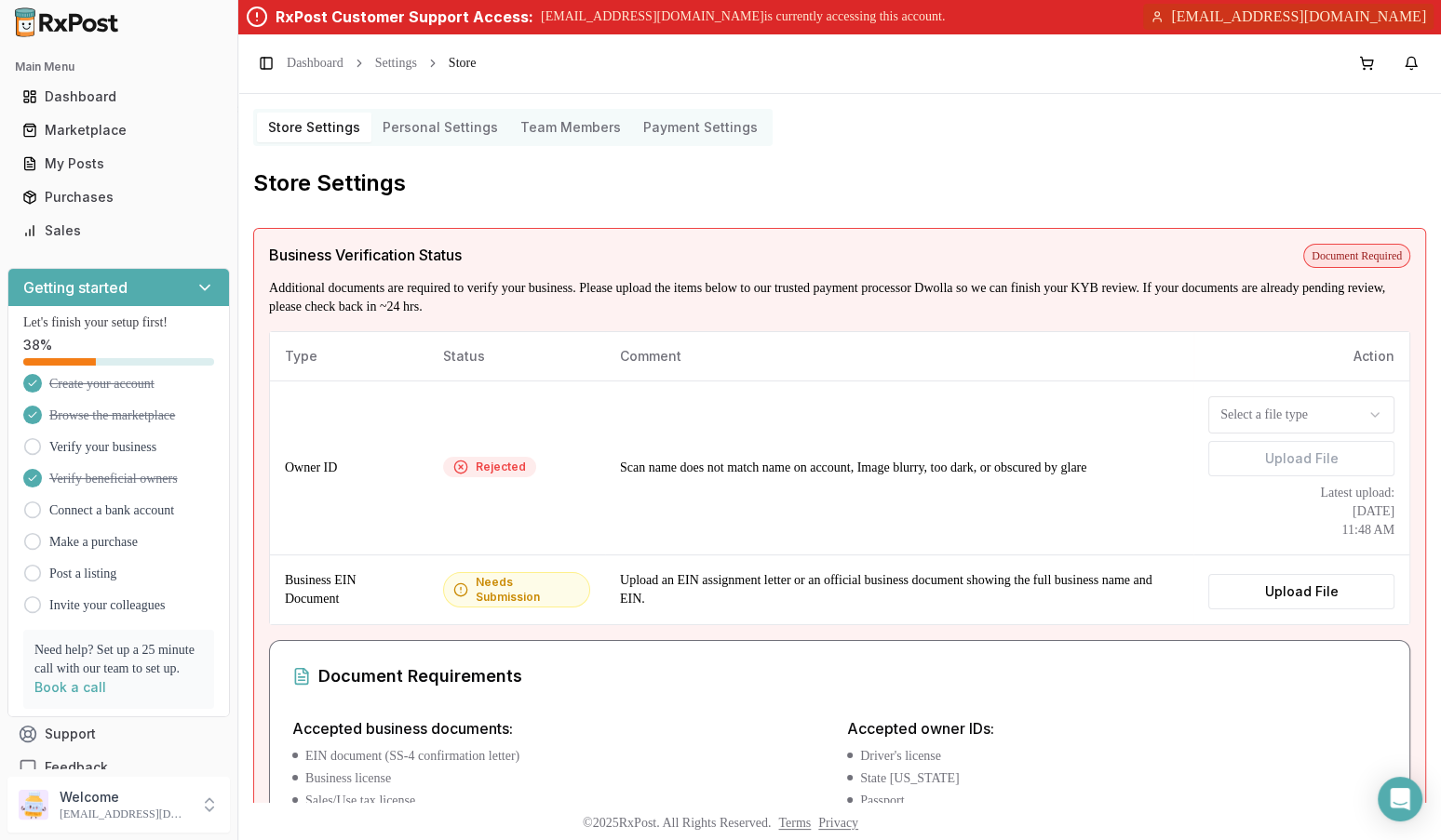
click at [707, 125] on Settings "Payment Settings" at bounding box center [700, 127] width 136 height 29
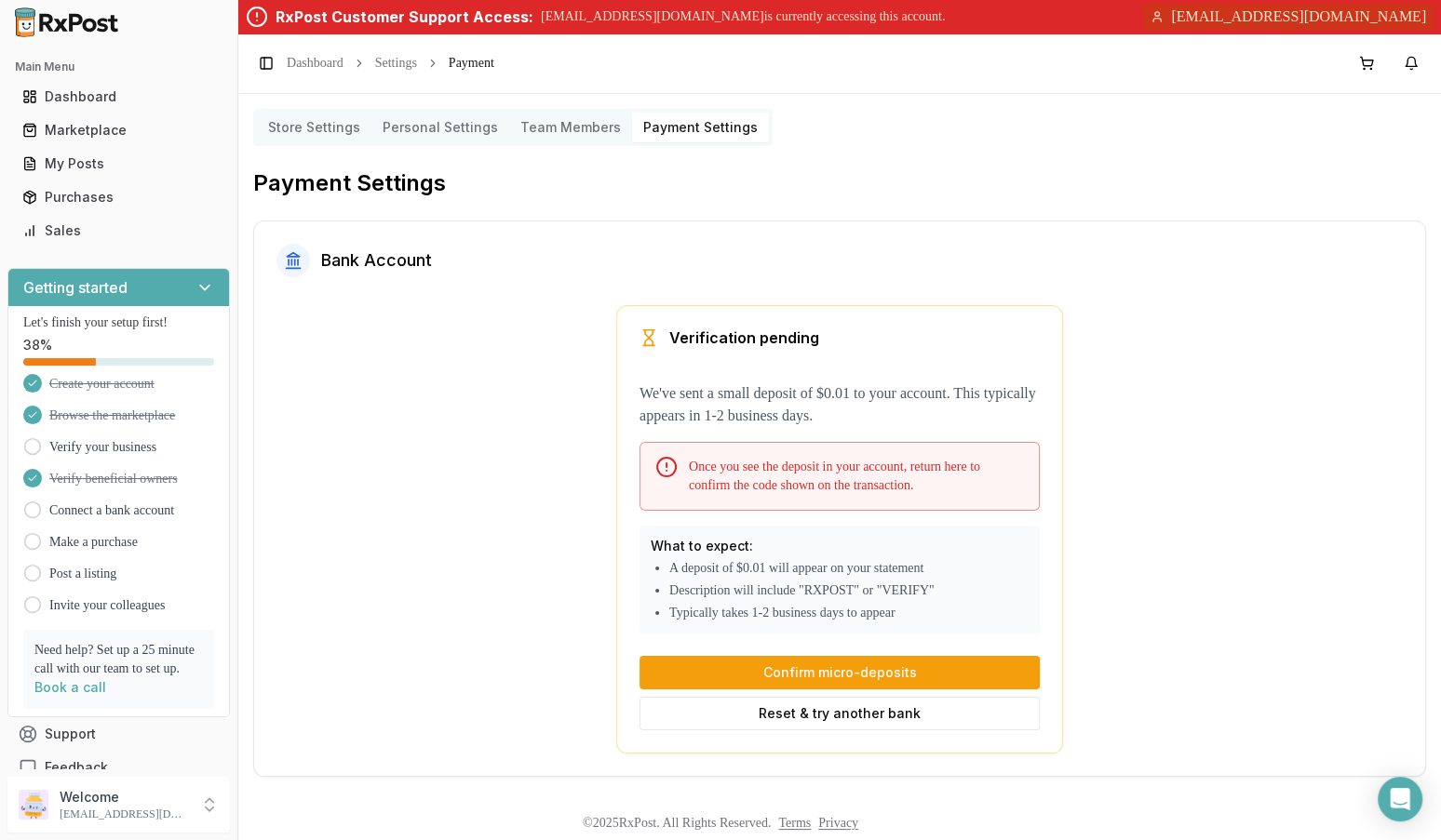
click at [313, 125] on Settings "Store Settings" at bounding box center [314, 127] width 115 height 29
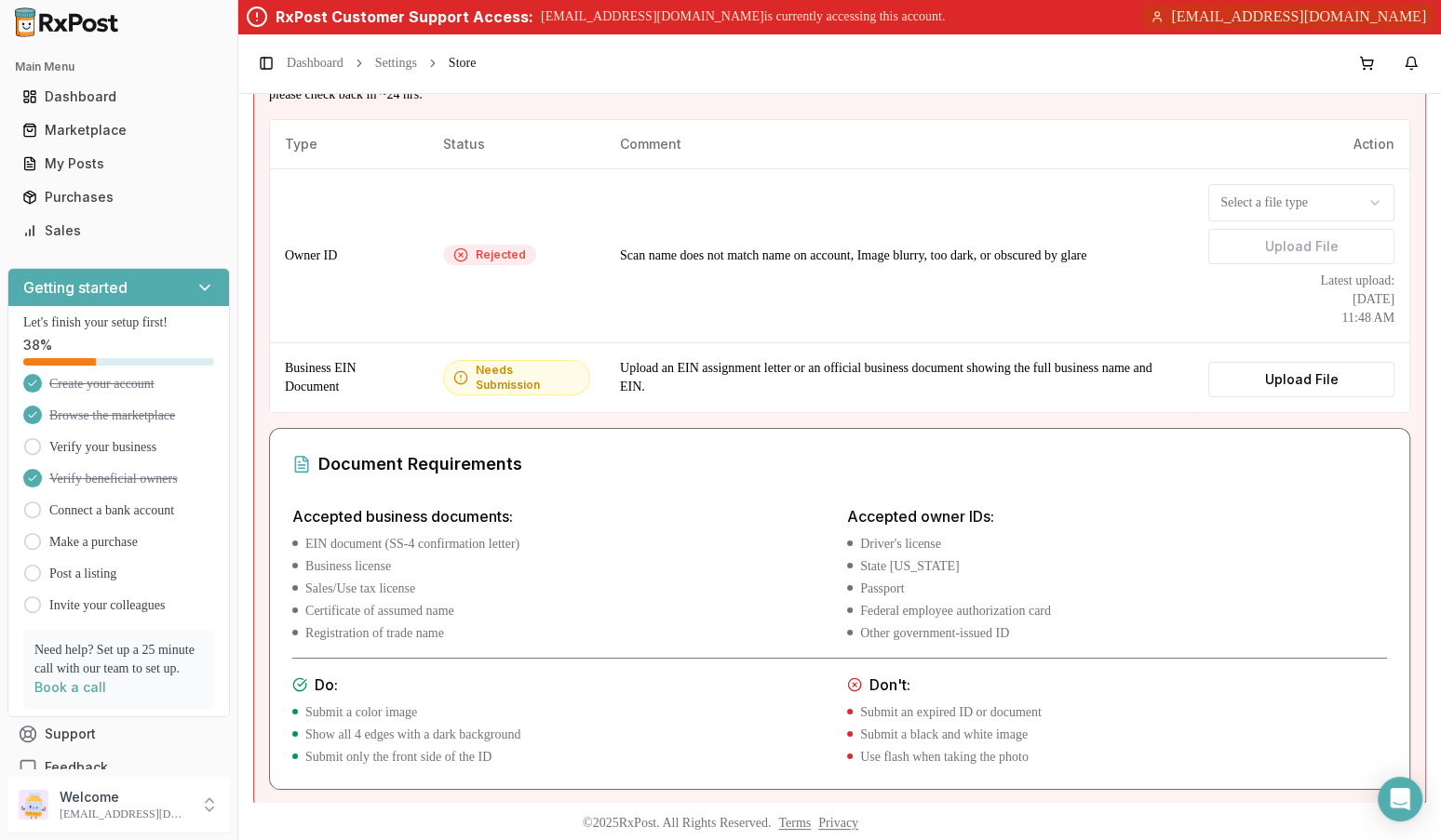
scroll to position [347, 0]
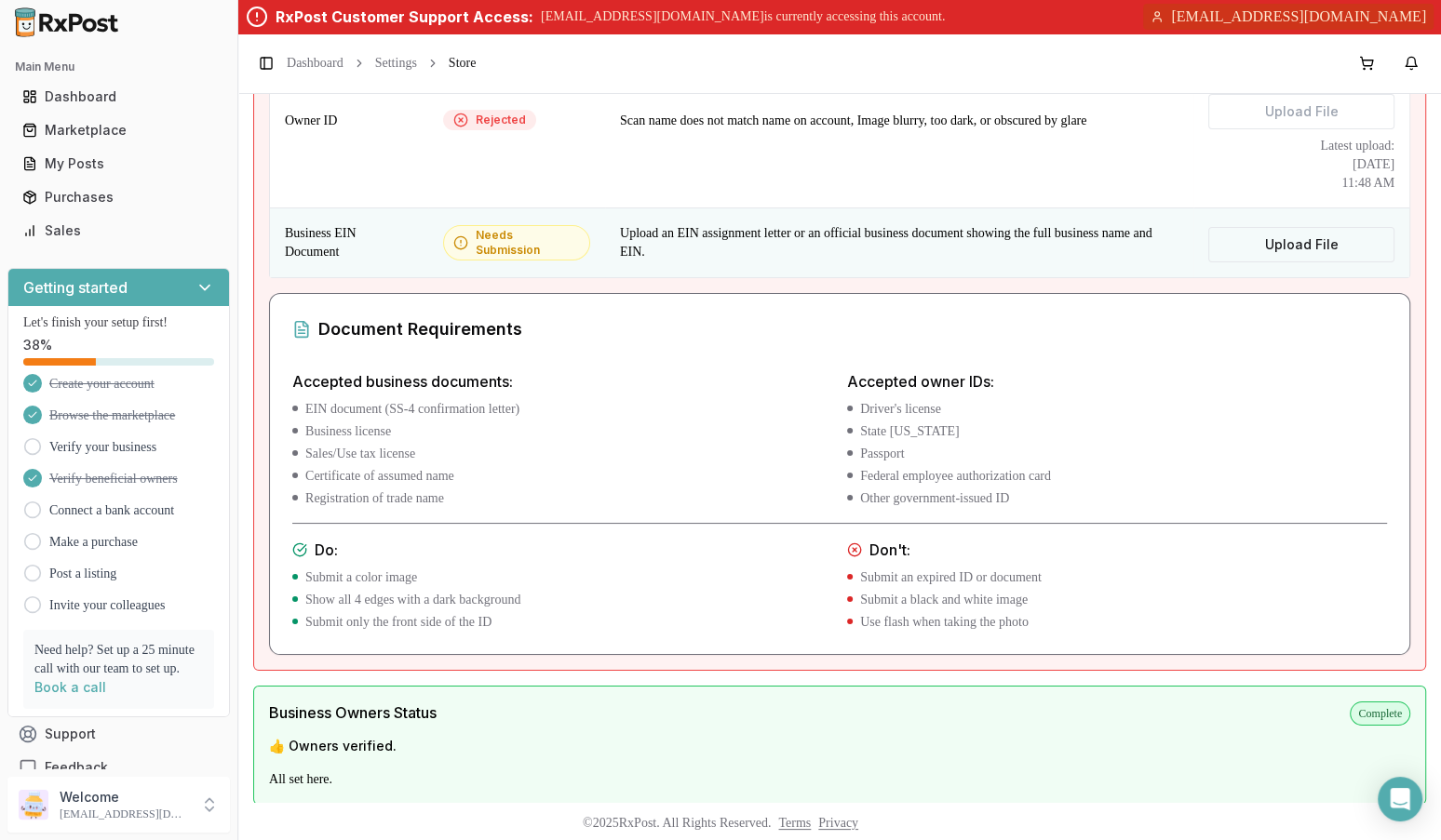
click at [1271, 244] on label "Upload File" at bounding box center [1301, 244] width 186 height 35
click at [0, 0] on input "Upload File" at bounding box center [0, 0] width 0 height 0
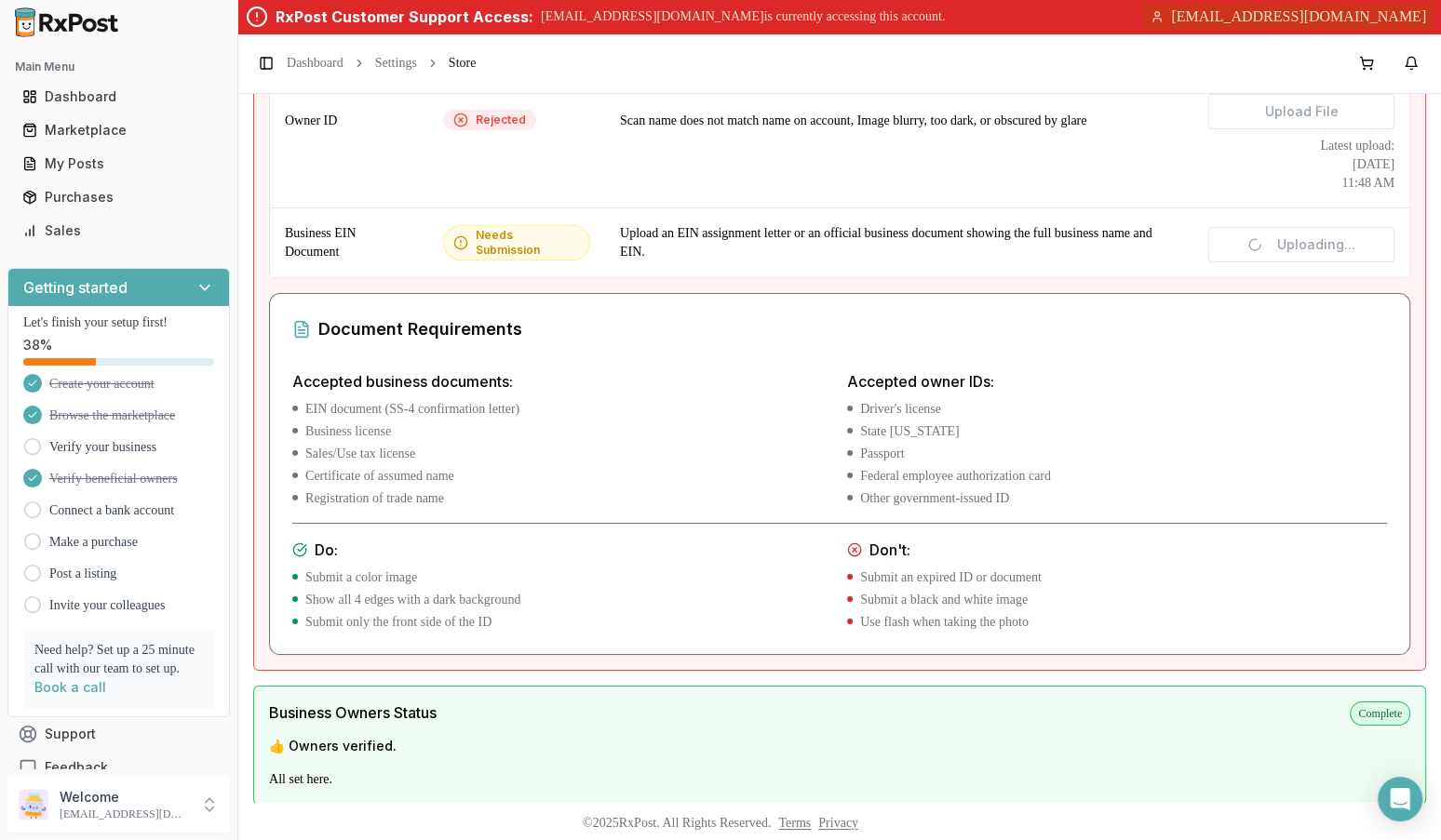
click at [785, 361] on div "Document Requirements Accepted business documents: EIN document (SS-4 confirmat…" at bounding box center [839, 474] width 1141 height 362
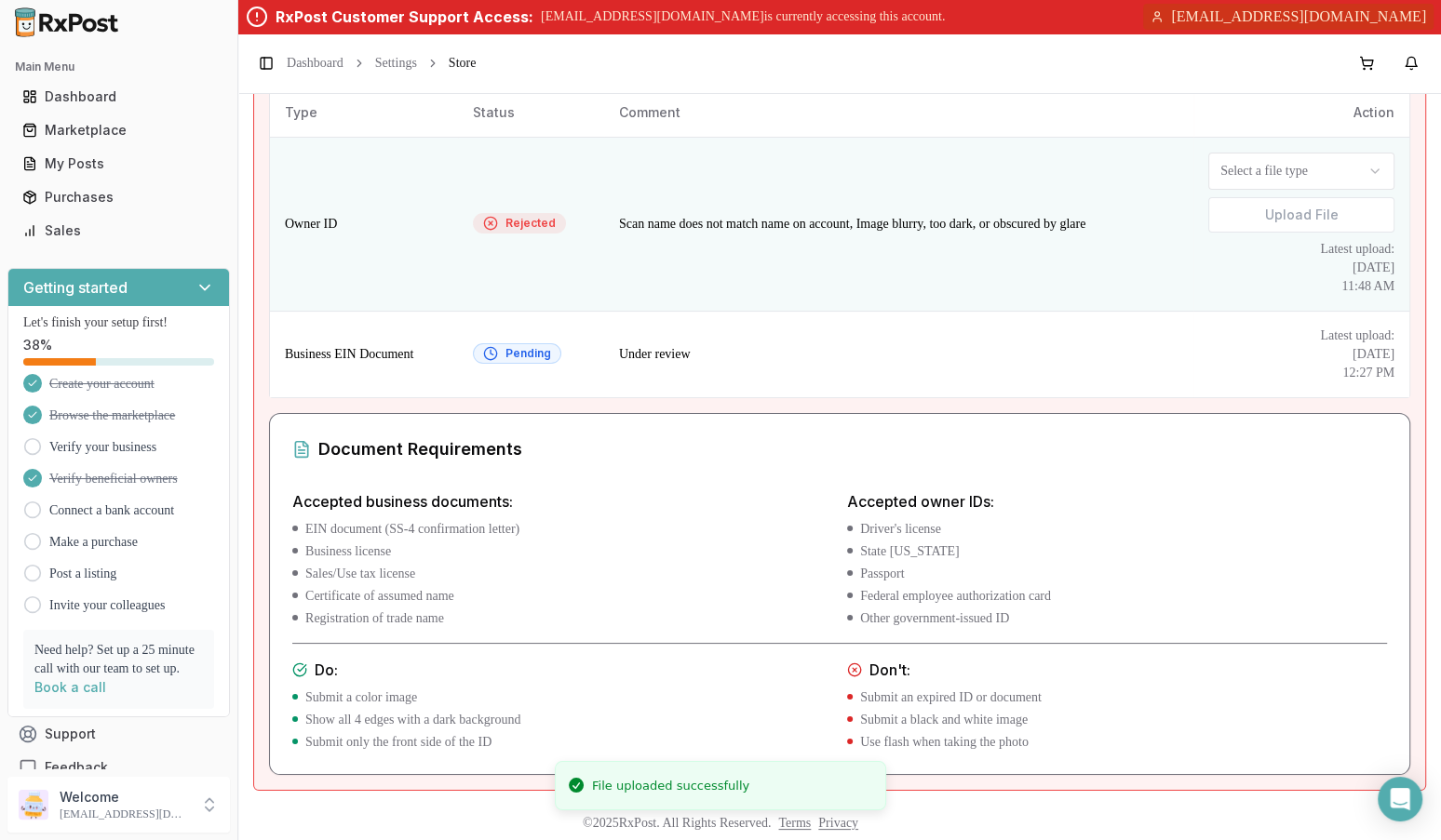
scroll to position [154, 0]
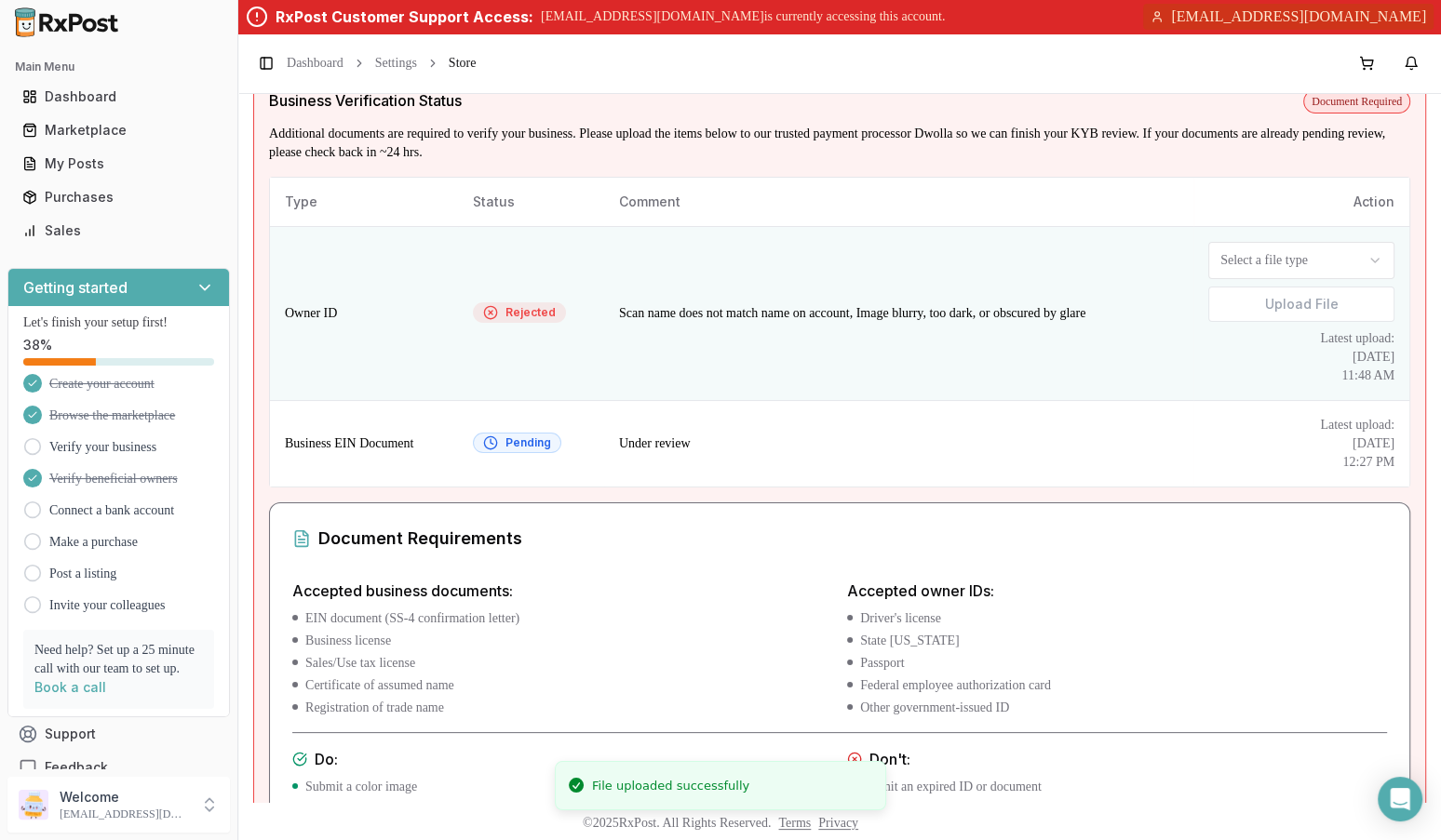
click at [1239, 257] on html "File uploaded successfully Main Menu Dashboard Marketplace My Posts Purchases S…" at bounding box center [720, 490] width 1441 height 979
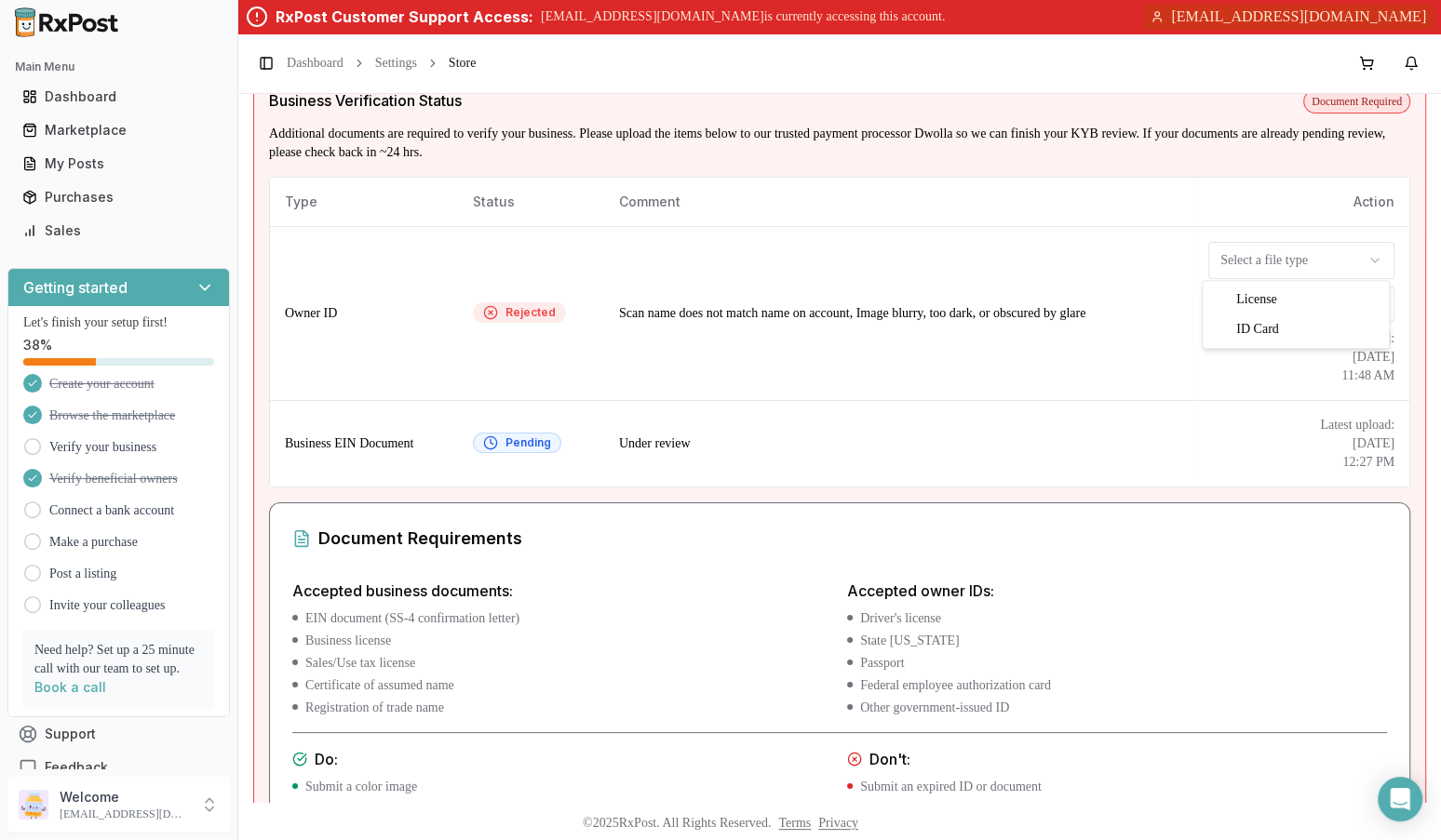
click at [1051, 344] on html "Main Menu Dashboard Marketplace My Posts Purchases Sales Getting started Let's …" at bounding box center [720, 490] width 1441 height 979
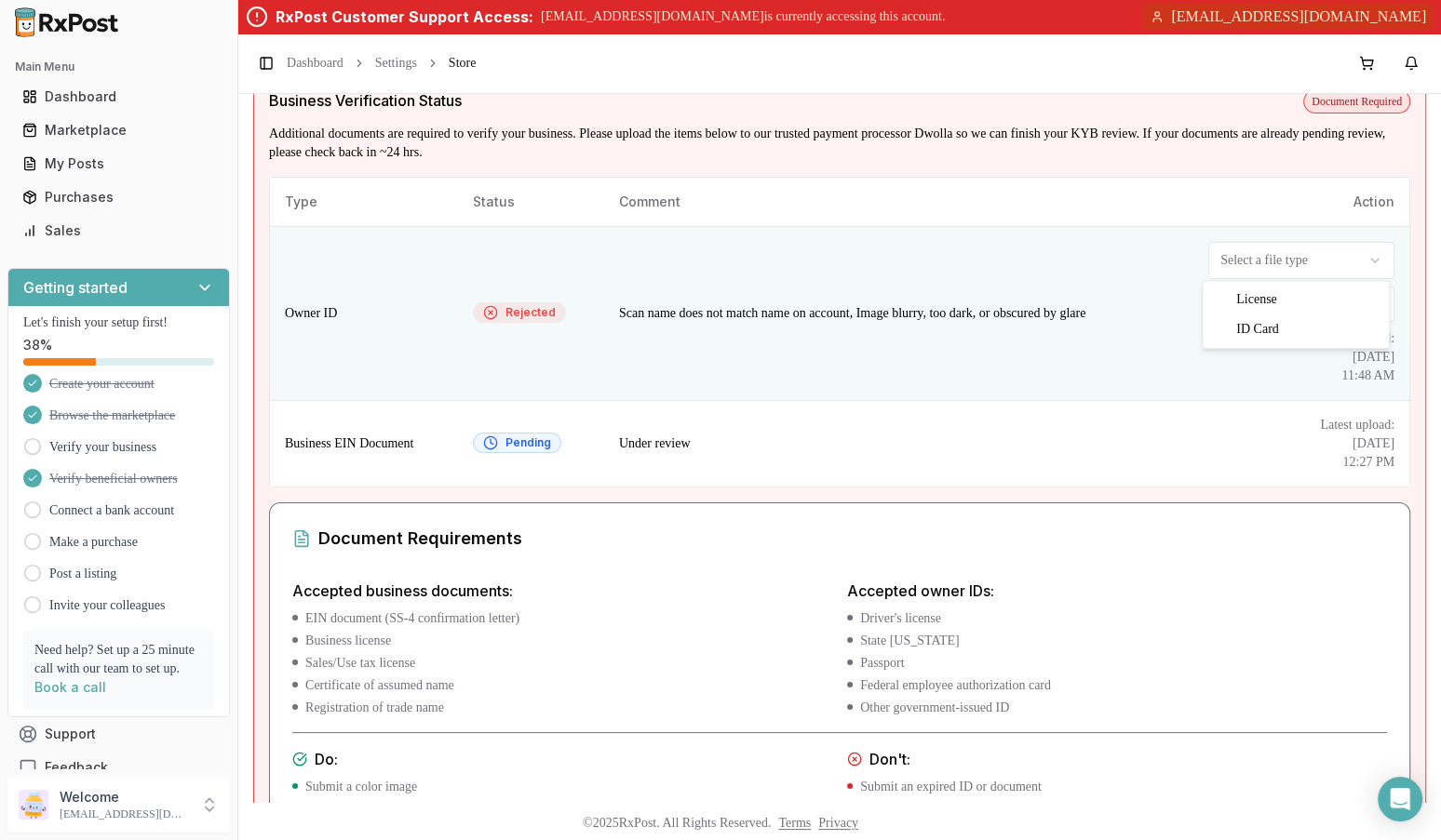
click at [1298, 264] on html "Main Menu Dashboard Marketplace My Posts Purchases Sales Getting started Let's …" at bounding box center [720, 490] width 1441 height 979
click at [1336, 256] on html "Main Menu Dashboard Marketplace My Posts Purchases Sales Getting started Let's …" at bounding box center [720, 490] width 1441 height 979
click at [1332, 241] on html "Main Menu Dashboard Marketplace My Posts Purchases Sales Getting started Let's …" at bounding box center [720, 490] width 1441 height 979
click at [1296, 272] on body "Main Menu Dashboard Marketplace My Posts Purchases Sales Getting started Let's …" at bounding box center [720, 490] width 1441 height 979
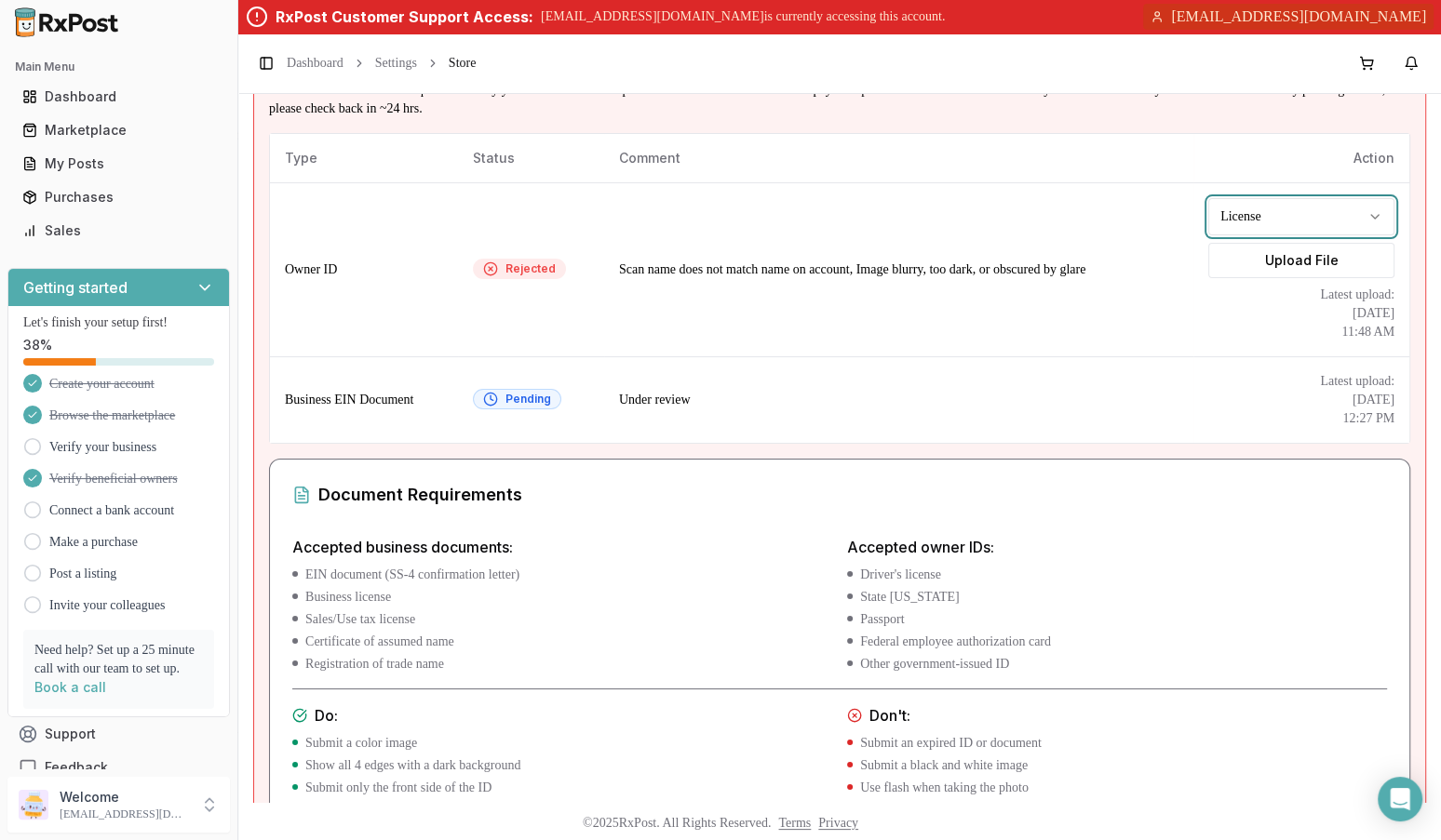
scroll to position [195, 0]
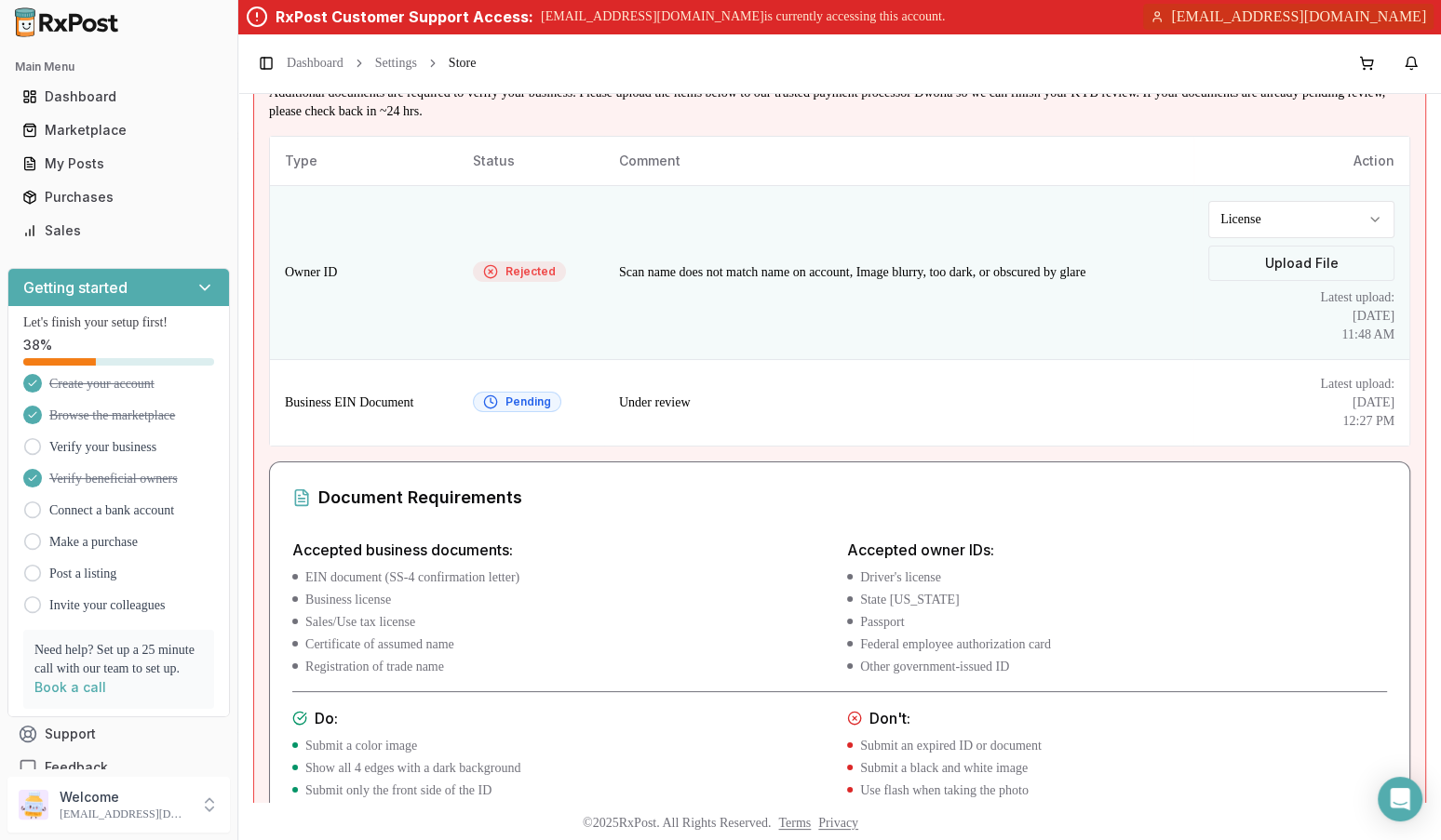
click at [1314, 256] on label "Upload File" at bounding box center [1301, 262] width 186 height 35
click at [0, 0] on input "Upload File" at bounding box center [0, 0] width 0 height 0
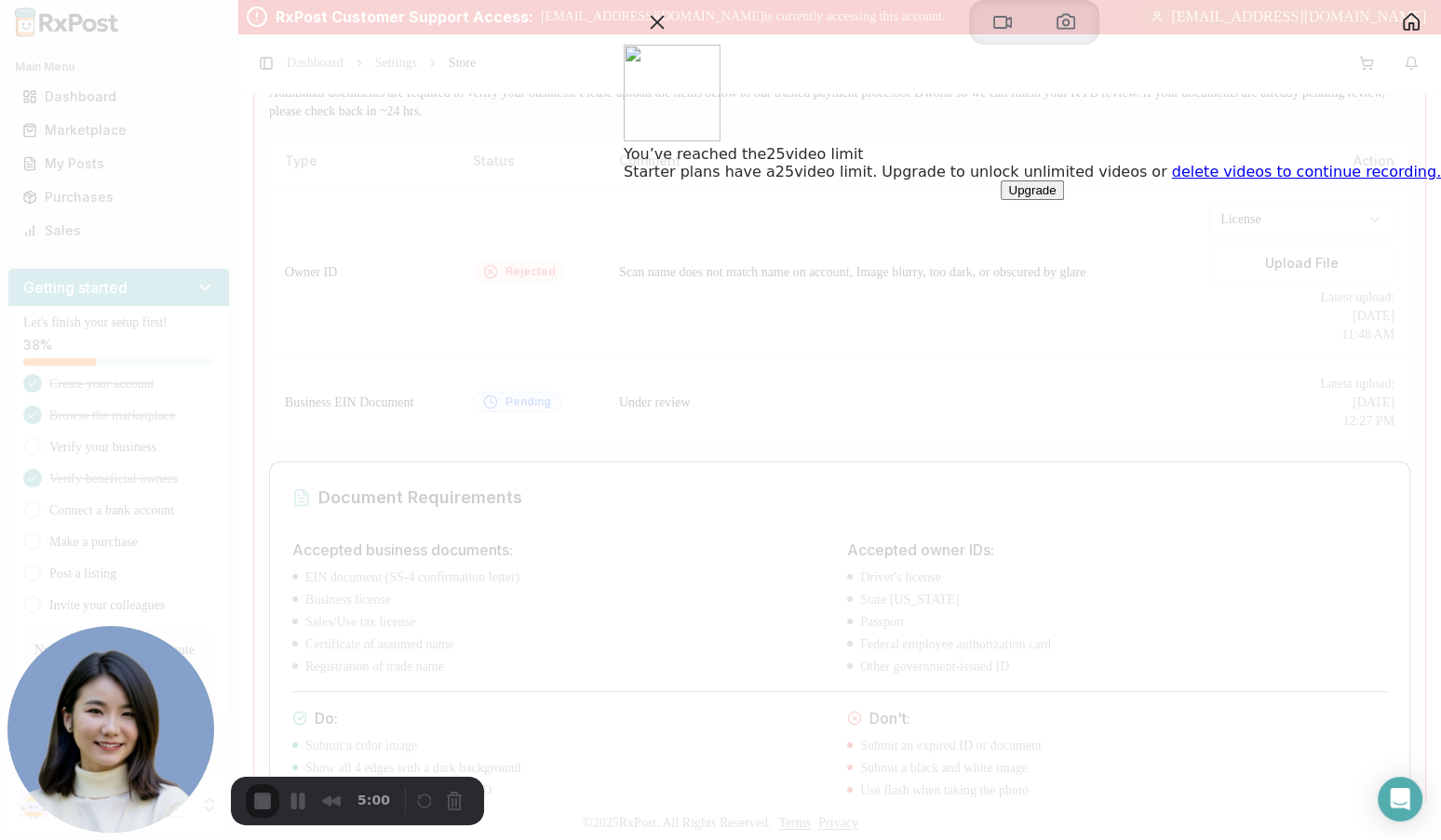
click at [1055, 197] on span "Upgrade" at bounding box center [1032, 190] width 47 height 14
click at [672, 37] on button "Close" at bounding box center [657, 22] width 29 height 29
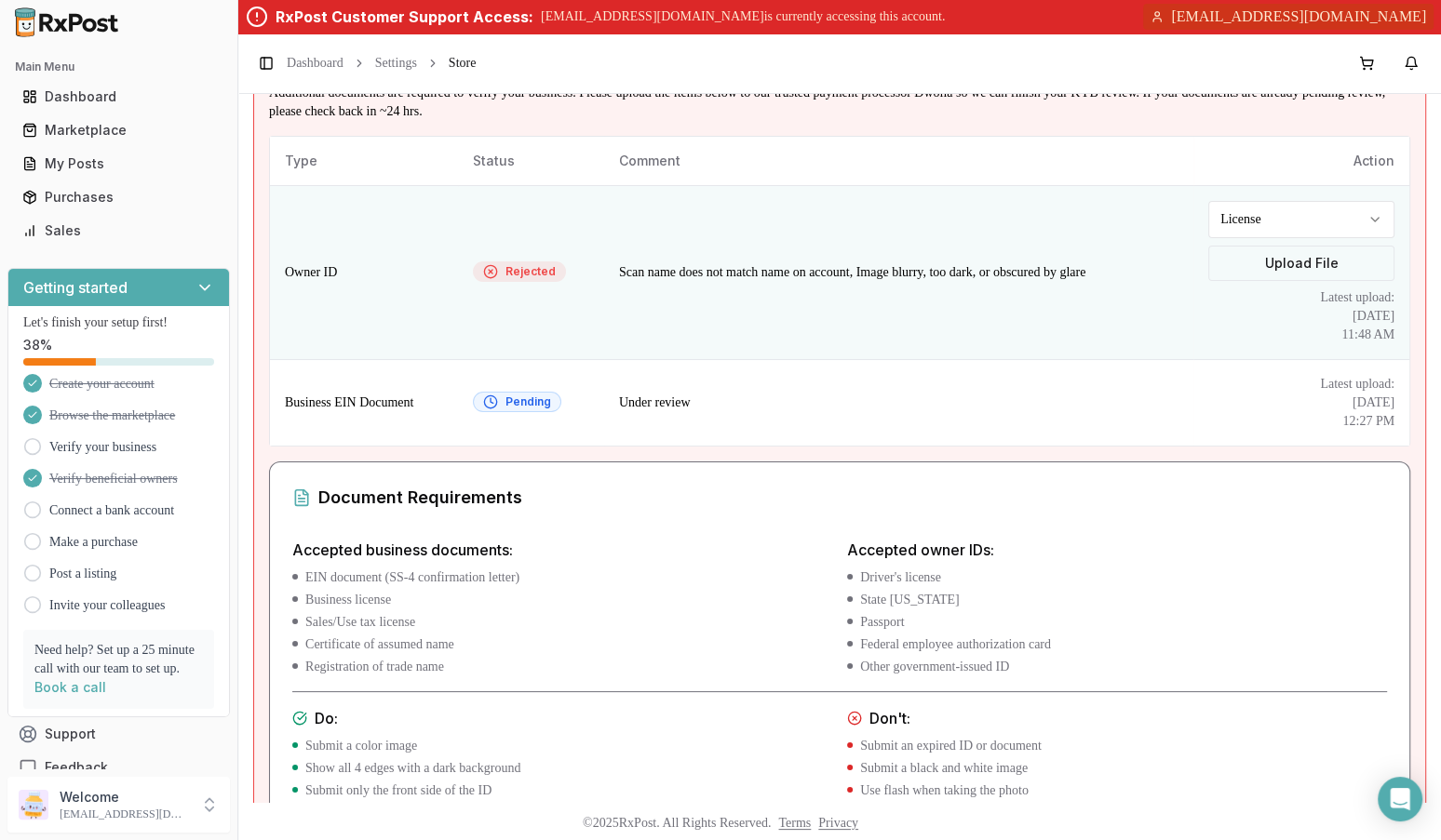
click at [1268, 256] on label "Upload File" at bounding box center [1301, 262] width 186 height 35
click at [0, 0] on input "Upload File" at bounding box center [0, 0] width 0 height 0
click at [1293, 268] on label "Upload File" at bounding box center [1301, 262] width 186 height 35
click at [0, 0] on input "Upload File" at bounding box center [0, 0] width 0 height 0
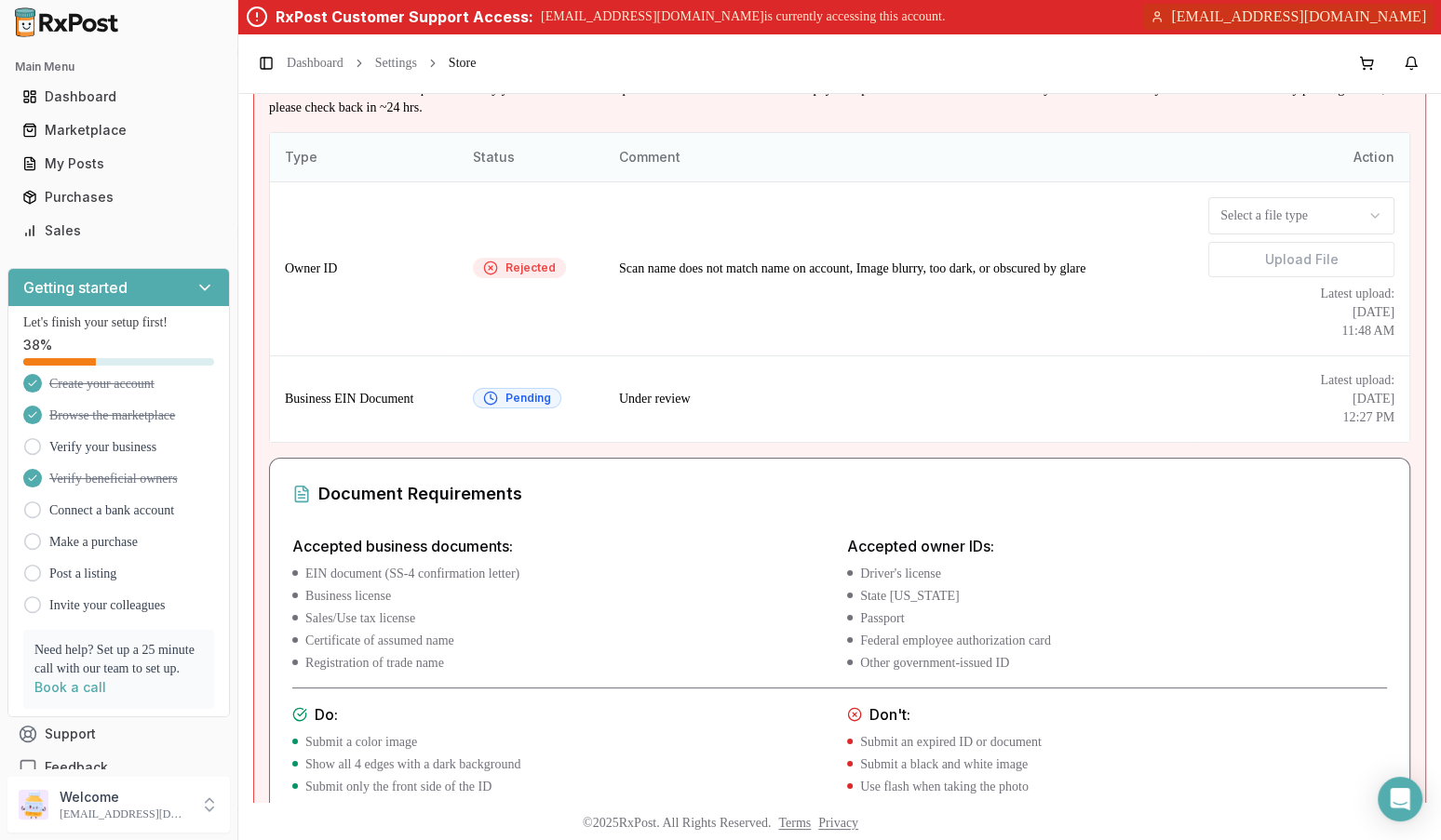
scroll to position [205, 0]
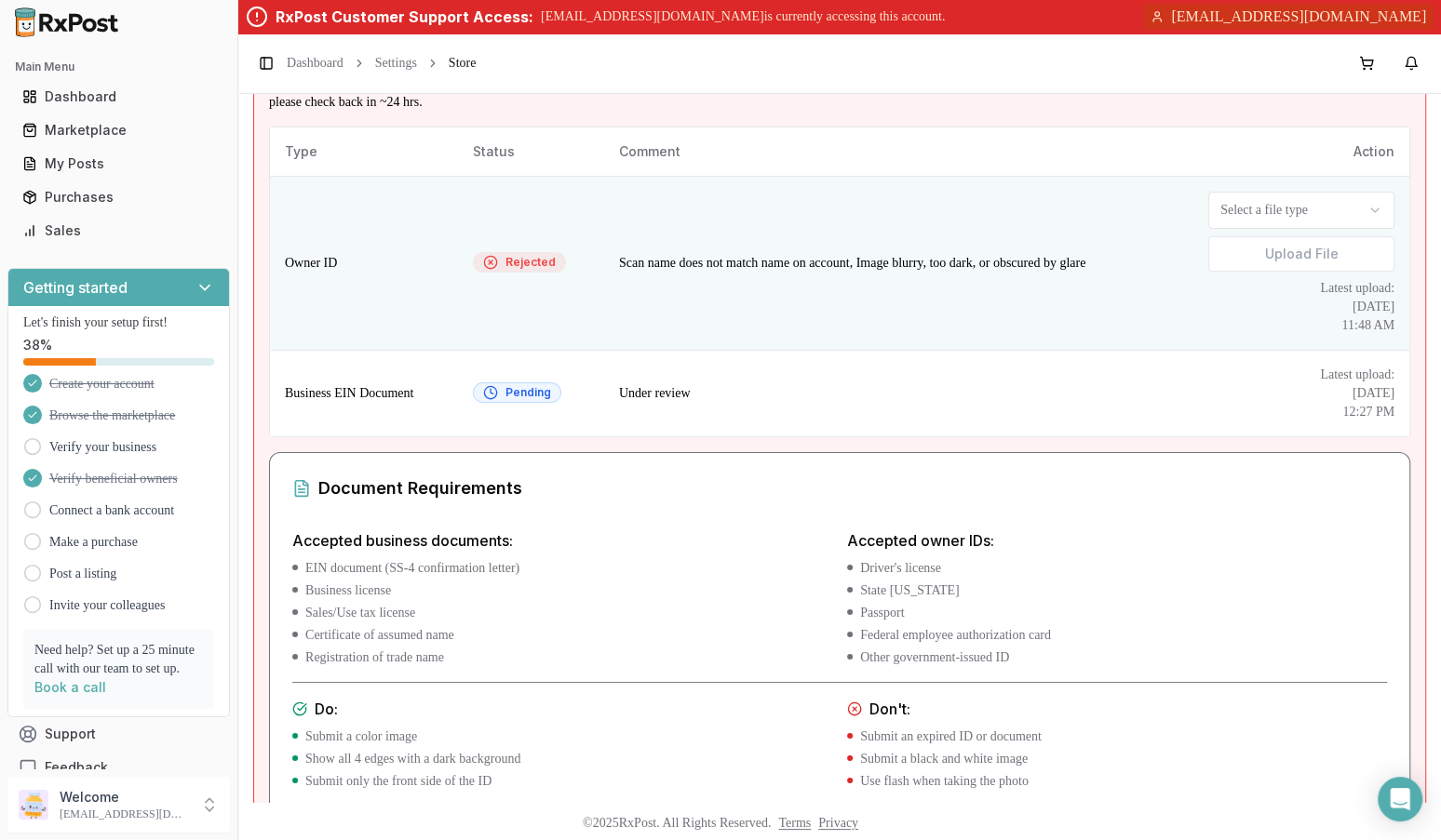
click at [1311, 220] on body "Main Menu Dashboard Marketplace My Posts Purchases Sales Getting started Let's …" at bounding box center [720, 490] width 1441 height 979
click at [1263, 254] on label "Upload File" at bounding box center [1301, 254] width 186 height 35
click at [0, 0] on input "Upload File" at bounding box center [0, 0] width 0 height 0
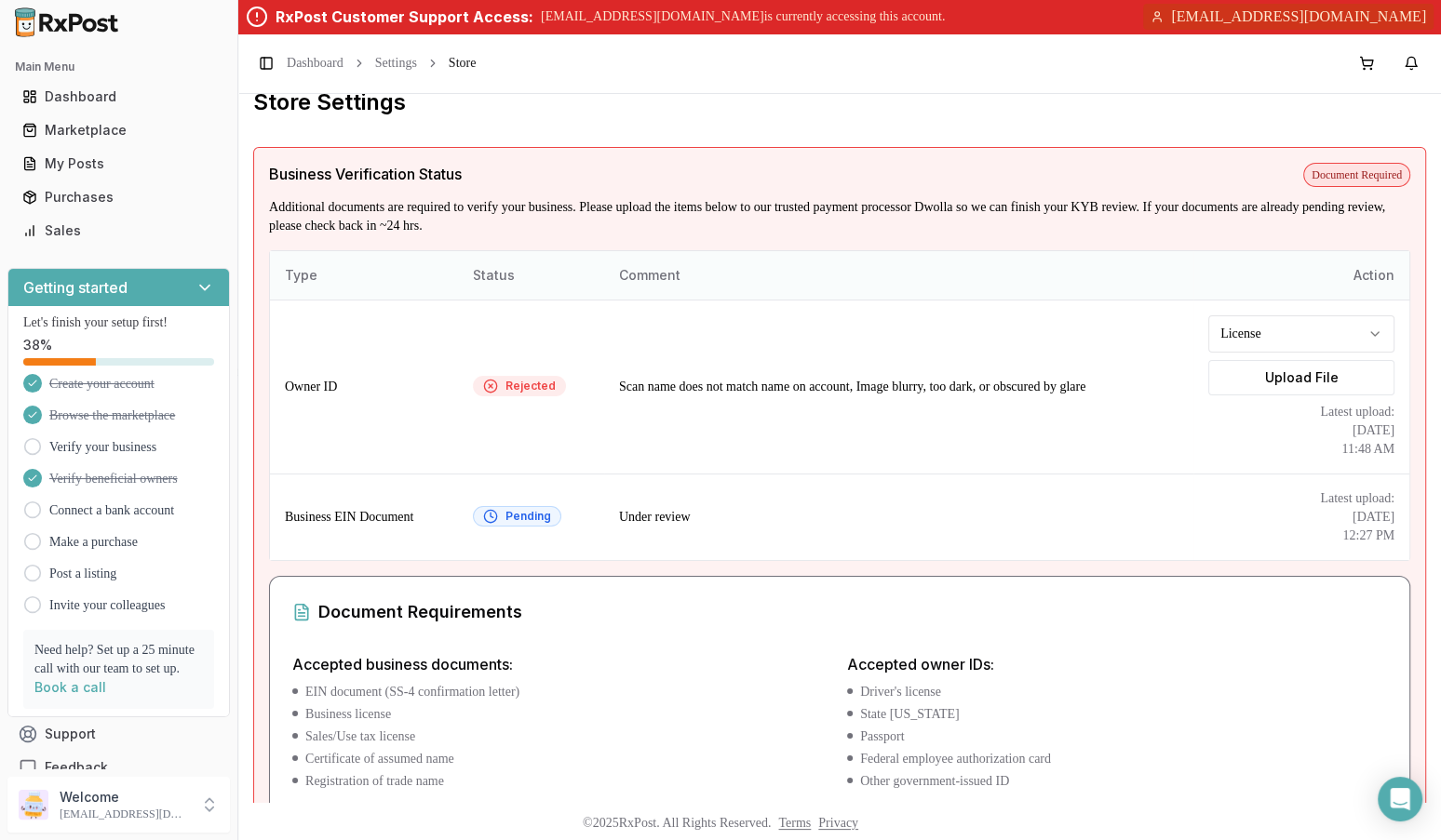
scroll to position [0, 0]
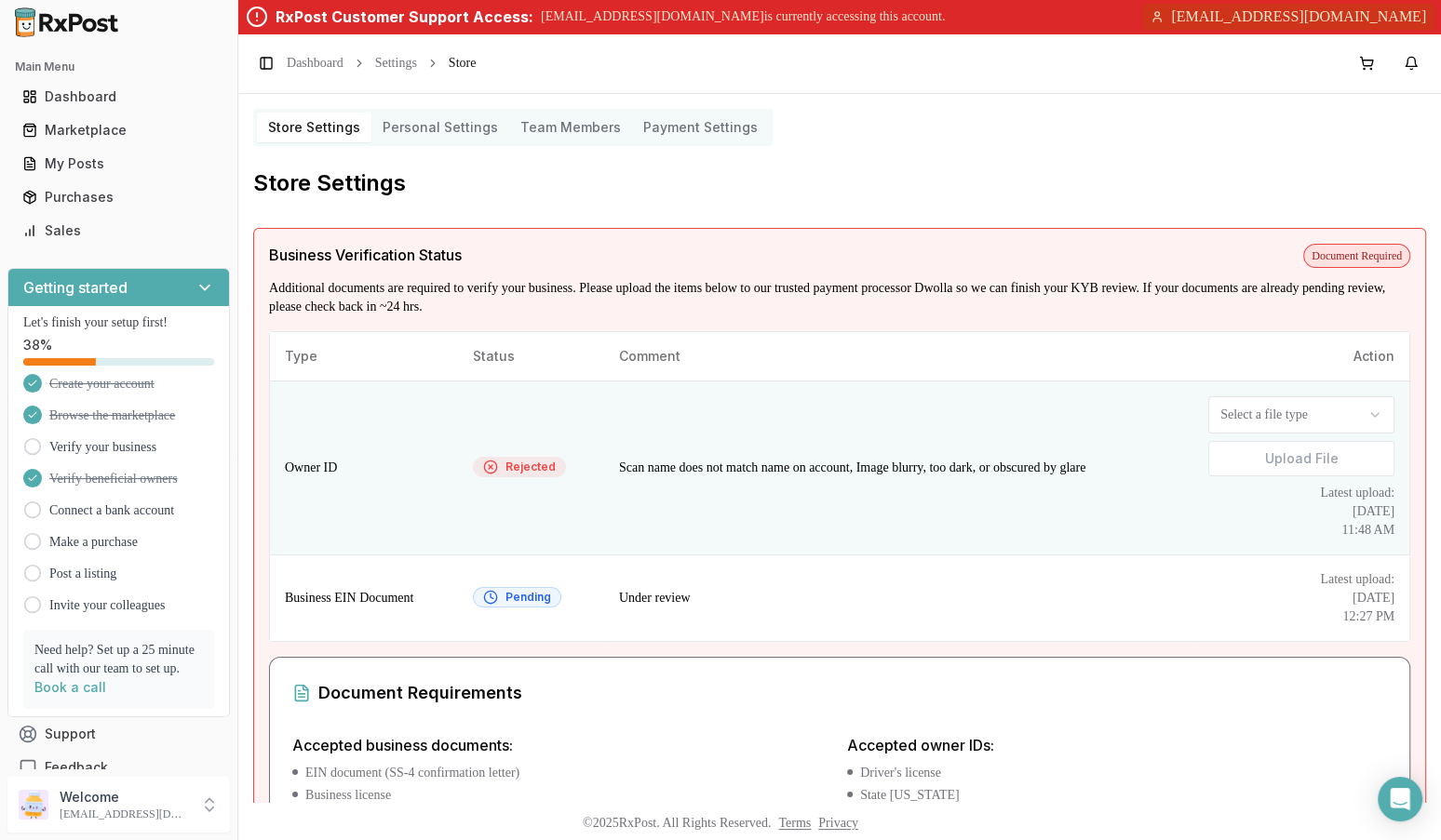
click at [1292, 408] on html "Main Menu Dashboard Marketplace My Posts Purchases Sales Getting started Let's …" at bounding box center [720, 490] width 1441 height 979
click at [1277, 459] on label "Upload File" at bounding box center [1301, 458] width 186 height 35
click at [0, 0] on input "Upload File" at bounding box center [0, 0] width 0 height 0
click at [1289, 453] on label "Upload File" at bounding box center [1301, 458] width 186 height 35
click at [0, 0] on input "Upload File" at bounding box center [0, 0] width 0 height 0
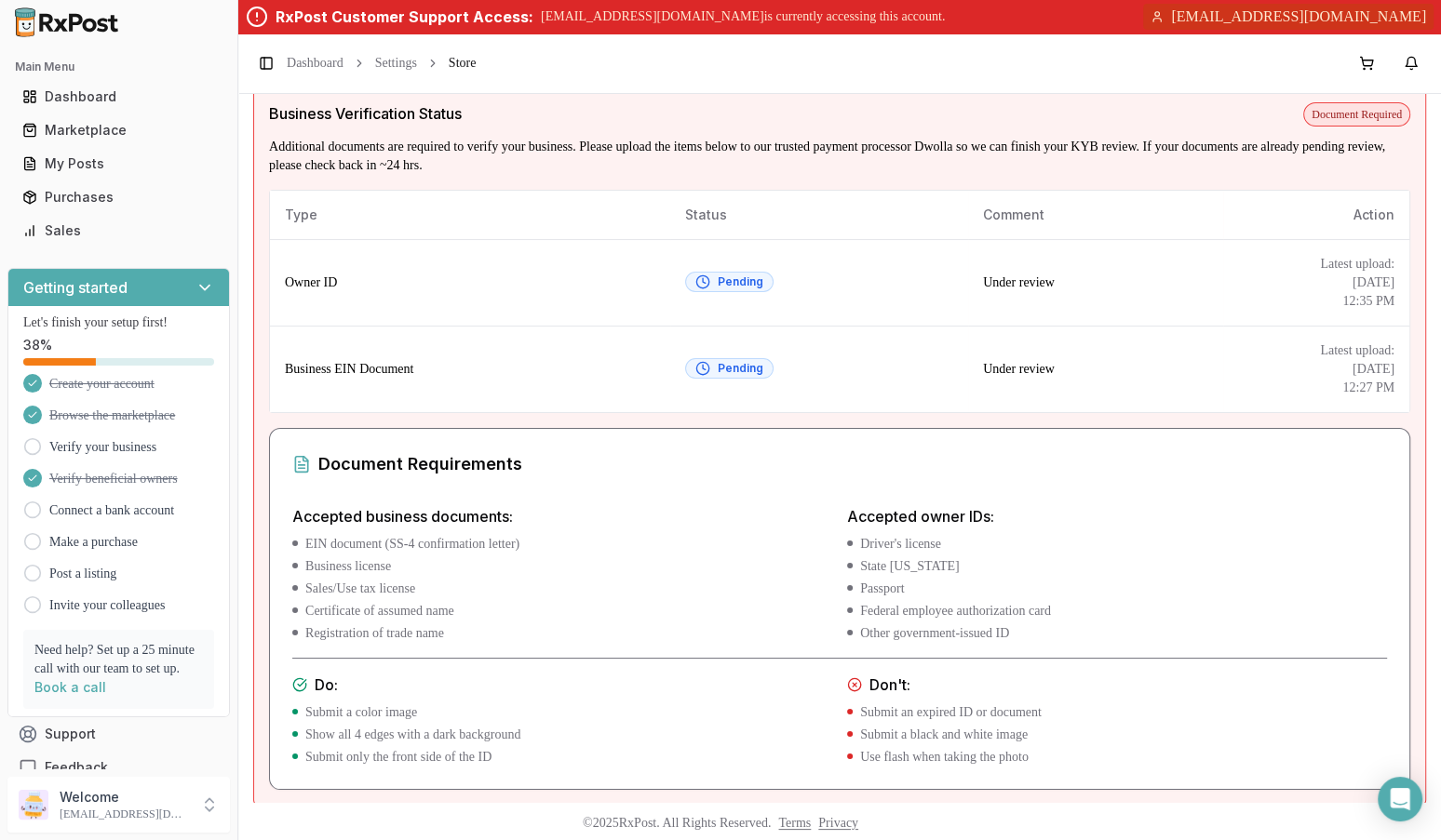
scroll to position [145, 0]
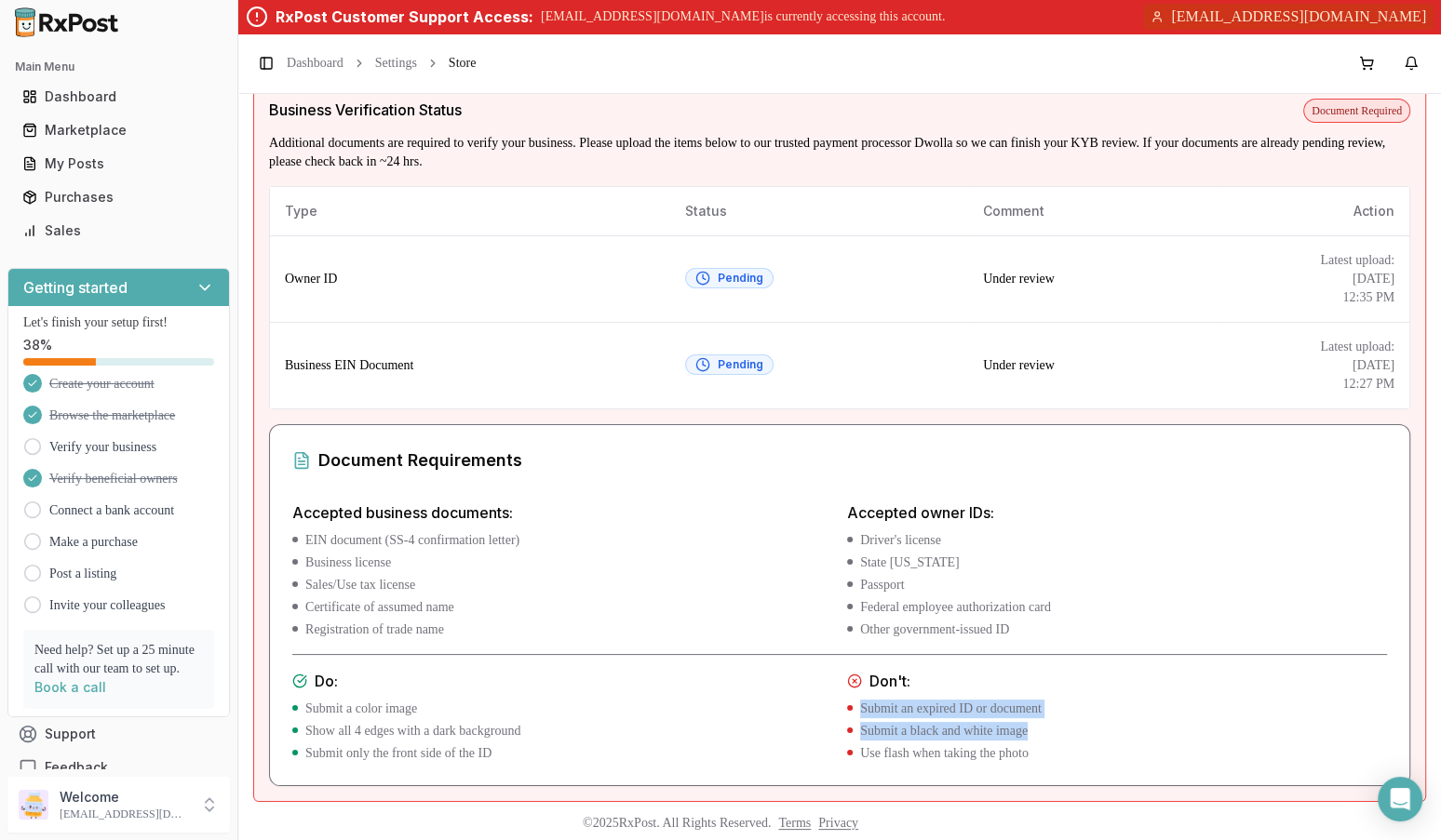
drag, startPoint x: 1080, startPoint y: 751, endPoint x: 863, endPoint y: 688, distance: 226.0
click at [863, 688] on div "Don't: Submit an expired ID or document Submit a black and white image Use flas…" at bounding box center [1117, 716] width 540 height 93
click at [955, 744] on li "Use flash when taking the photo" at bounding box center [1117, 754] width 540 height 19
drag, startPoint x: 441, startPoint y: 698, endPoint x: 431, endPoint y: 703, distance: 11.2
click at [431, 703] on li "Submit a color image" at bounding box center [562, 709] width 540 height 19
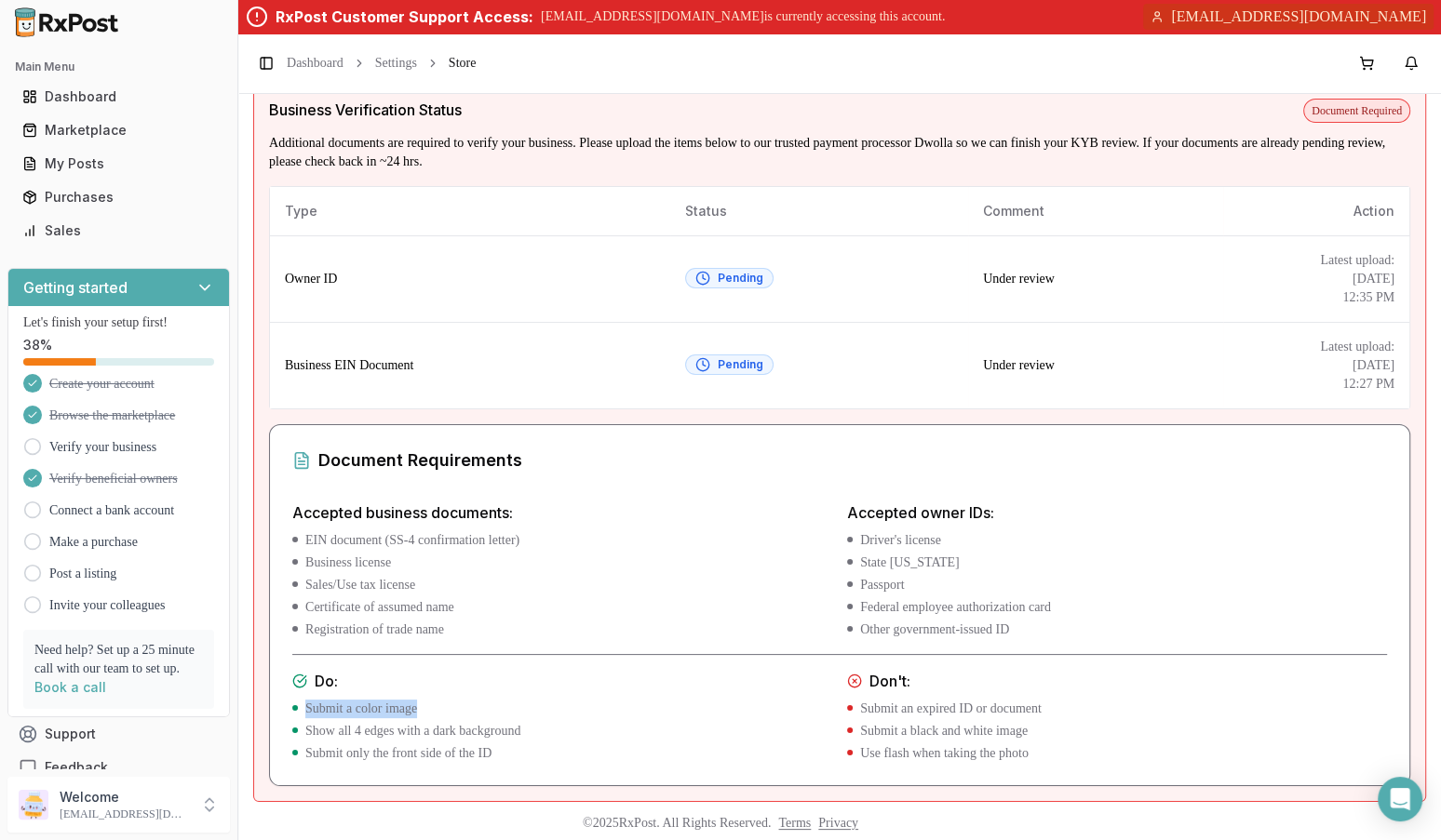
copy li "Submit a color image"
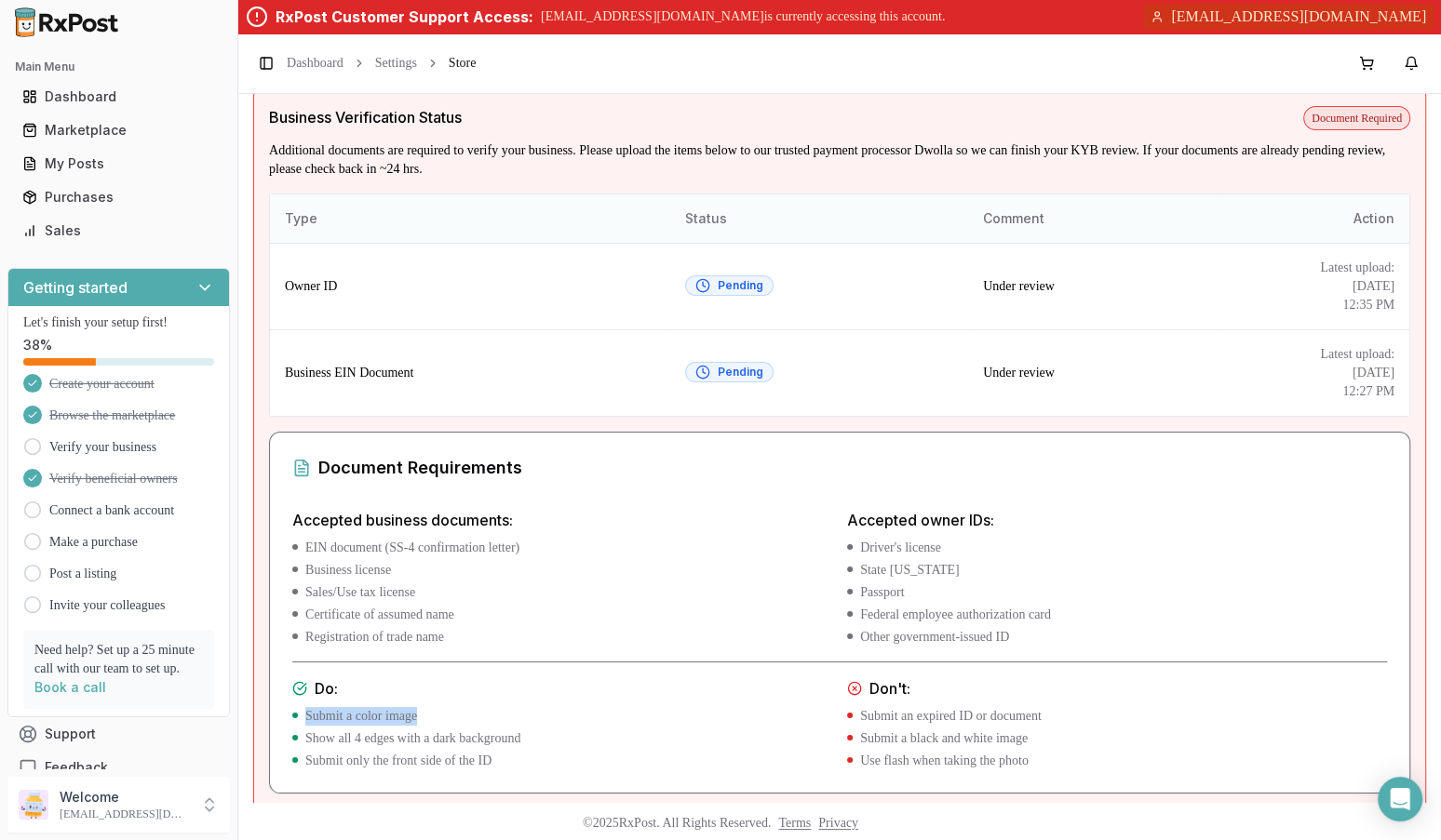
scroll to position [129, 0]
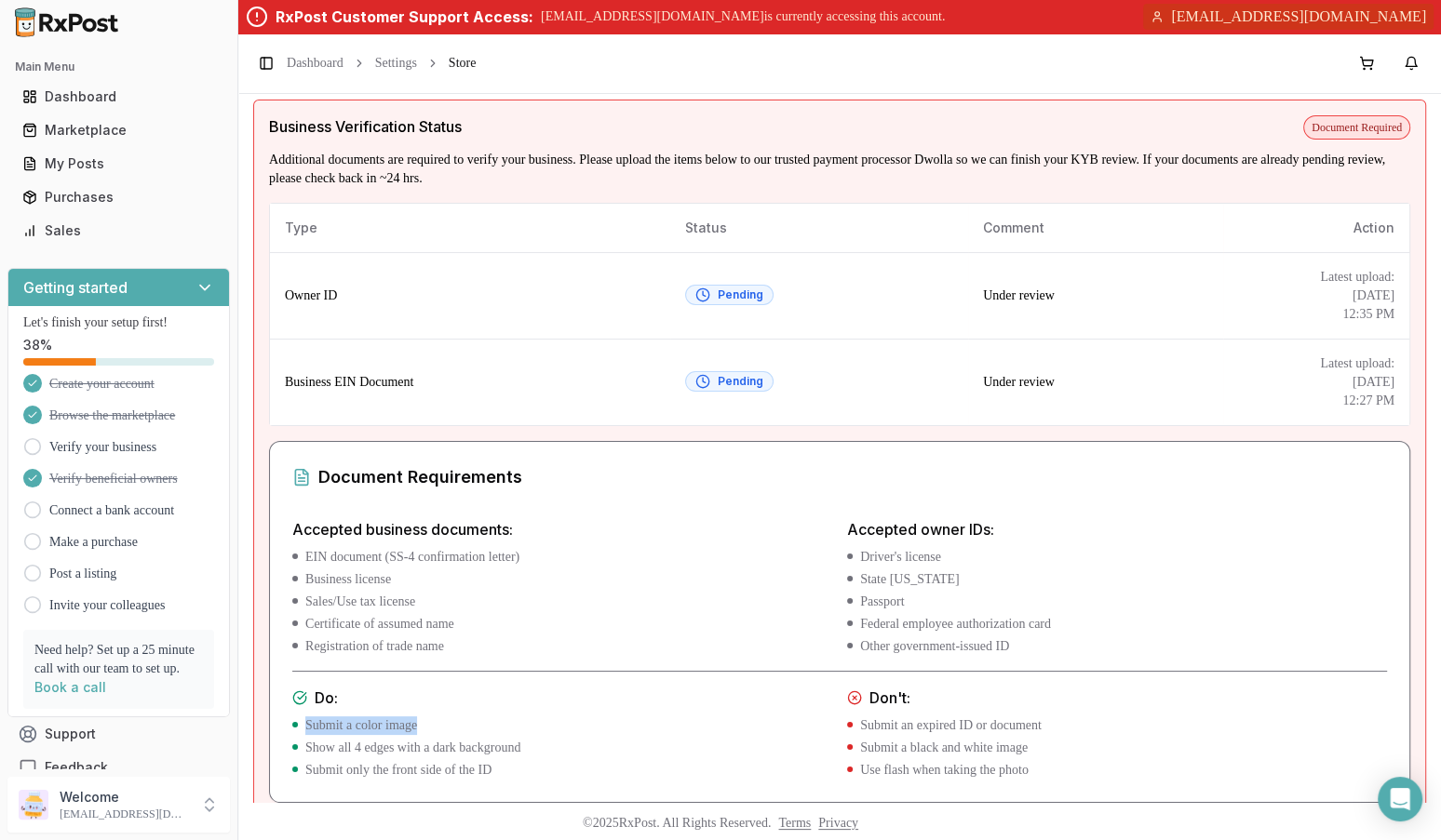
click at [811, 561] on li "EIN document (SS-4 confirmation letter)" at bounding box center [562, 558] width 540 height 19
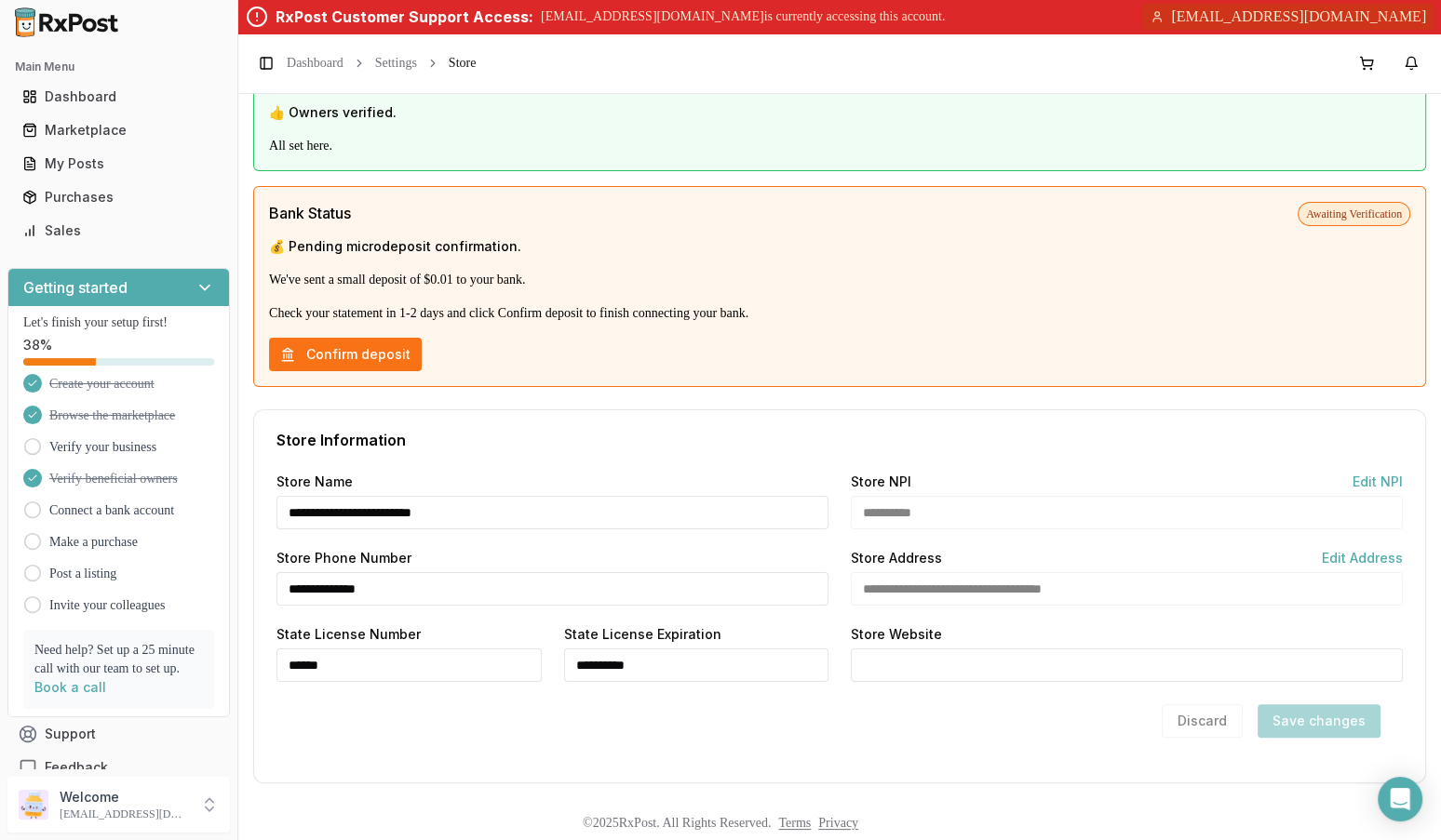
scroll to position [0, 0]
